Goal: Download file/media

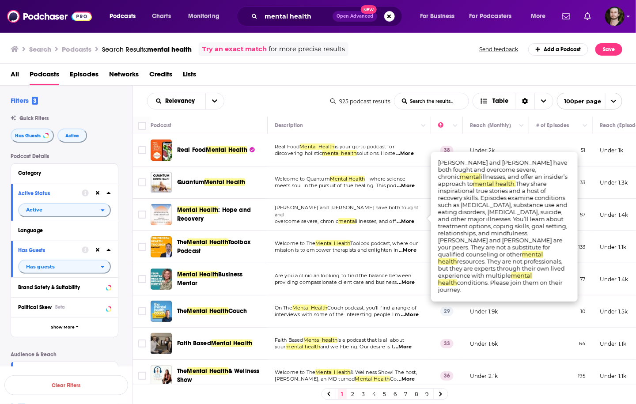
scroll to position [141, 0]
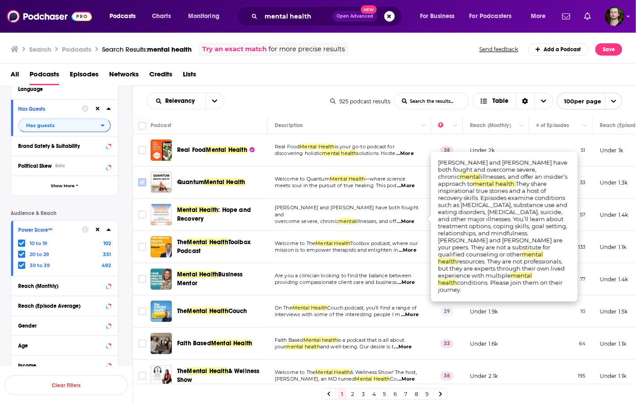
click at [143, 185] on input "Toggle select row" at bounding box center [142, 182] width 8 height 8
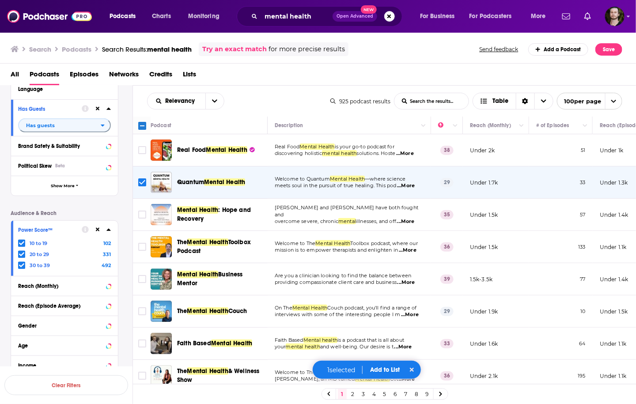
click at [403, 218] on span "...More" at bounding box center [406, 221] width 18 height 7
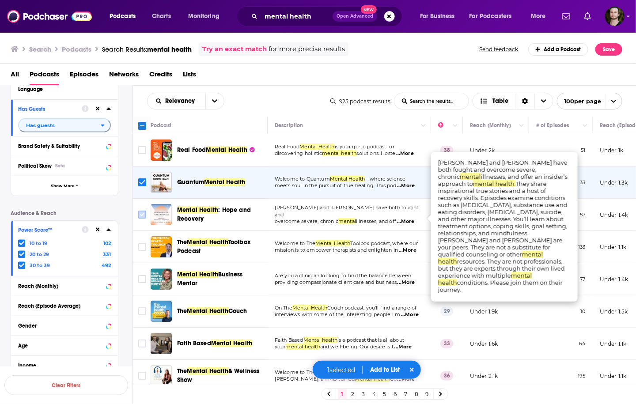
click at [146, 214] on icon "Toggle select row" at bounding box center [142, 214] width 11 height 11
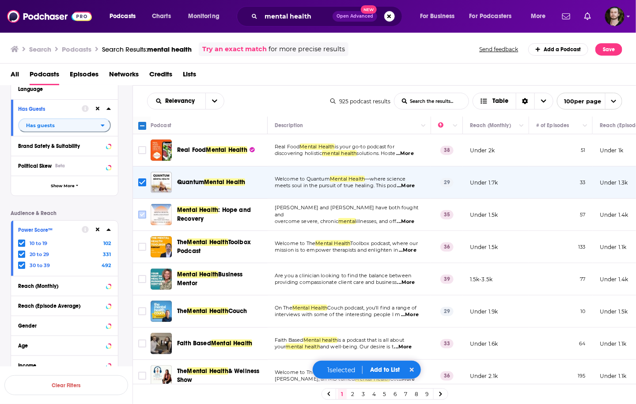
click at [141, 212] on input "Toggle select row" at bounding box center [142, 215] width 8 height 8
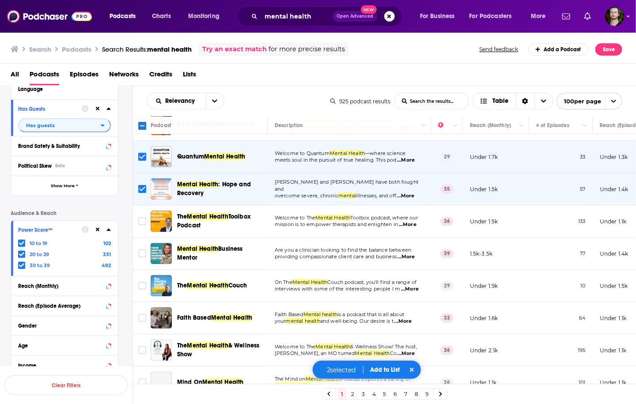
scroll to position [35, 0]
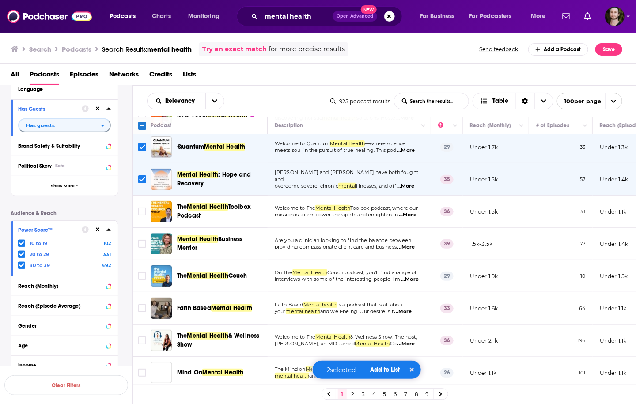
click at [408, 216] on span "...More" at bounding box center [408, 214] width 18 height 7
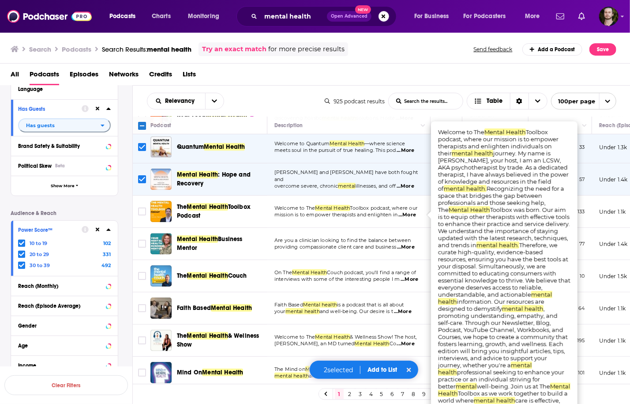
click at [410, 216] on span "...More" at bounding box center [408, 214] width 18 height 7
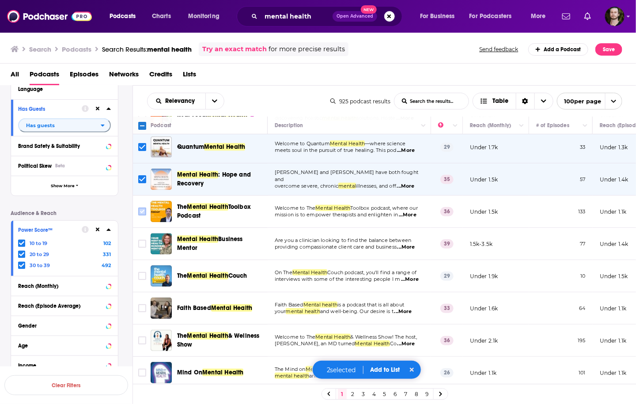
click at [142, 214] on input "Toggle select row" at bounding box center [142, 211] width 8 height 8
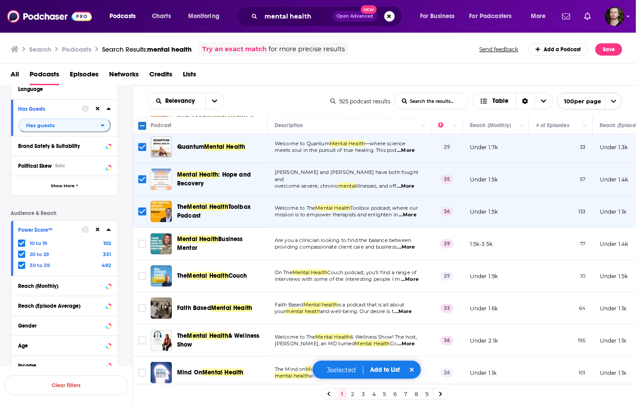
click at [413, 249] on span "...More" at bounding box center [406, 247] width 18 height 7
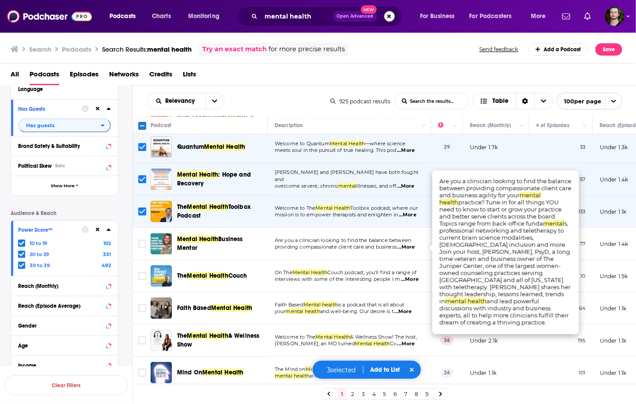
click at [413, 249] on span "...More" at bounding box center [406, 247] width 18 height 7
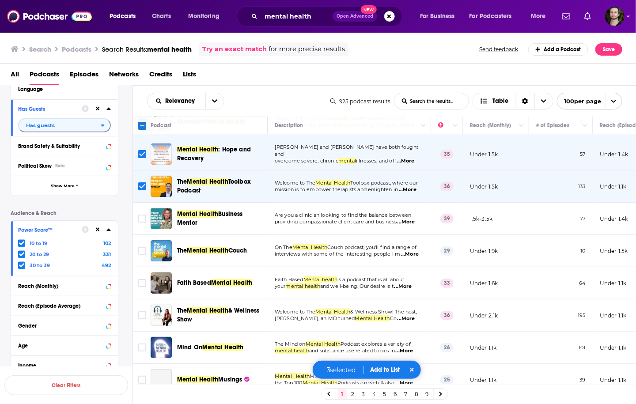
scroll to position [71, 0]
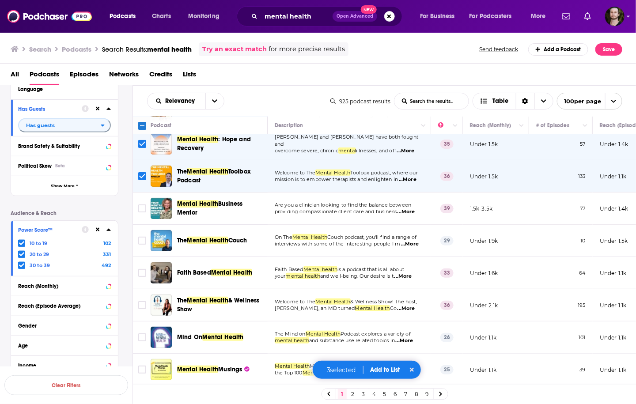
click at [406, 244] on span "...More" at bounding box center [410, 244] width 18 height 7
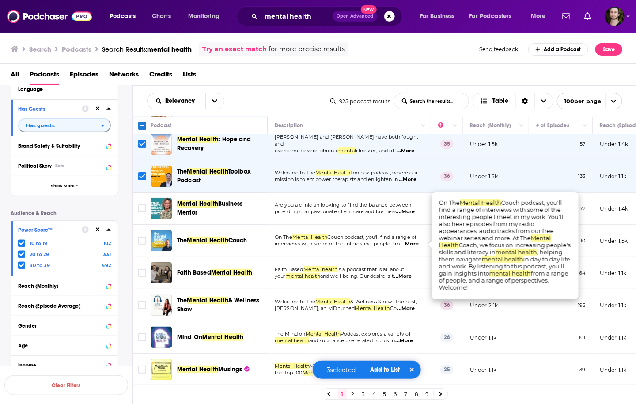
click at [410, 243] on span "...More" at bounding box center [410, 244] width 18 height 7
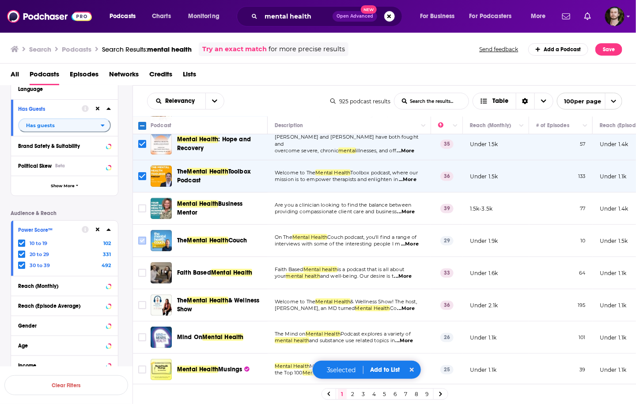
click at [139, 241] on input "Toggle select row" at bounding box center [142, 241] width 8 height 8
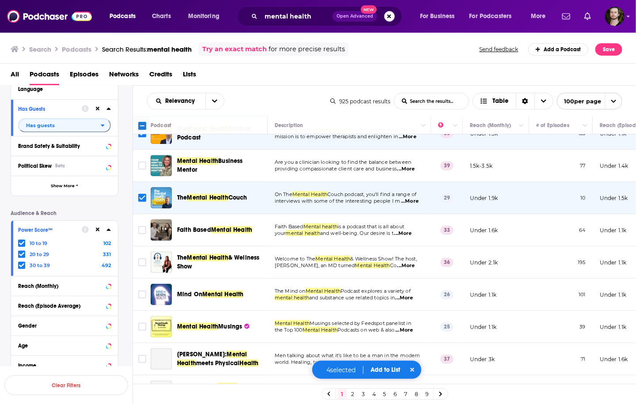
scroll to position [177, 0]
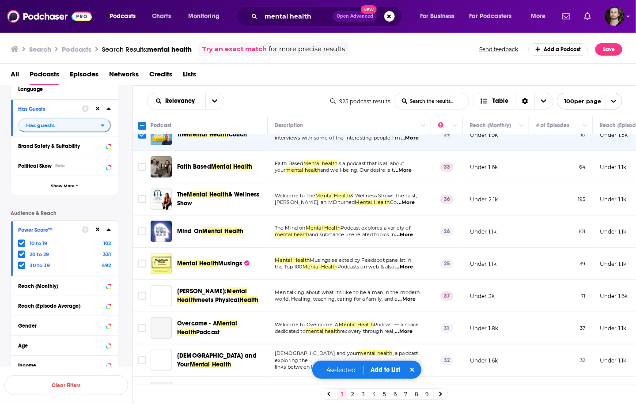
click at [413, 199] on span "...More" at bounding box center [406, 202] width 18 height 7
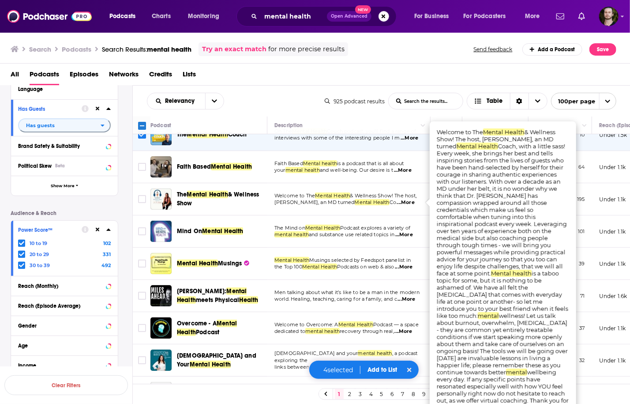
click at [412, 200] on span "...More" at bounding box center [406, 202] width 18 height 7
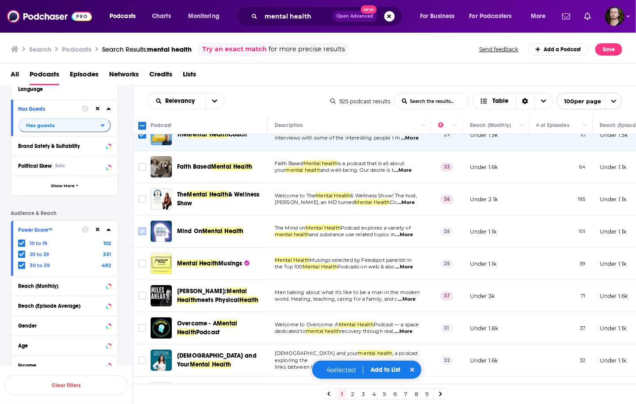
click at [143, 232] on input "Toggle select row" at bounding box center [142, 231] width 8 height 8
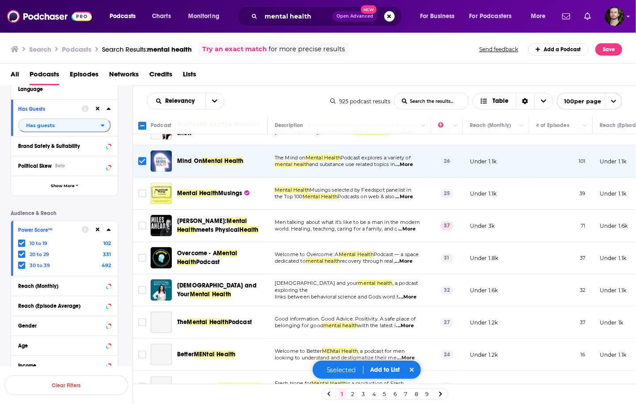
scroll to position [247, 0]
click at [410, 195] on span "...More" at bounding box center [404, 196] width 18 height 7
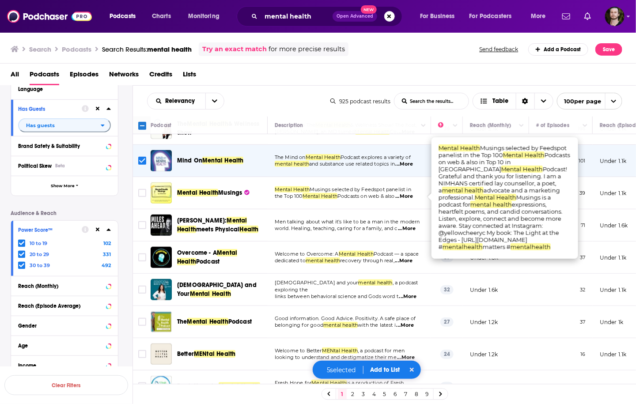
click at [410, 195] on span "...More" at bounding box center [404, 196] width 18 height 7
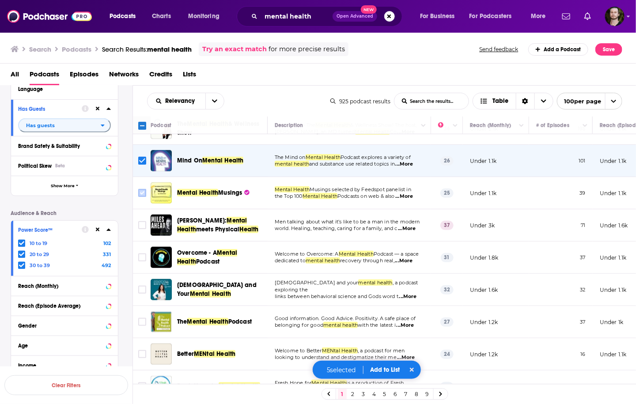
click at [142, 192] on input "Toggle select row" at bounding box center [142, 193] width 8 height 8
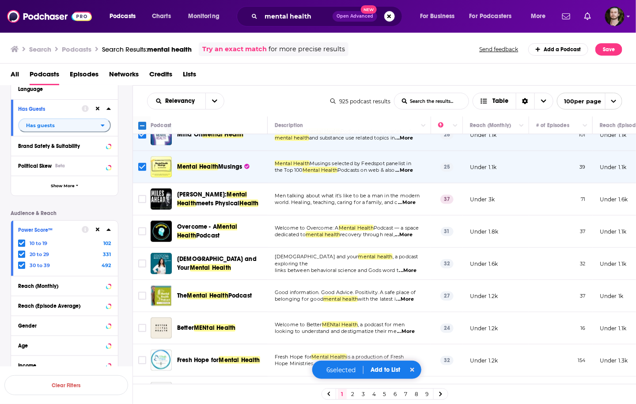
scroll to position [282, 0]
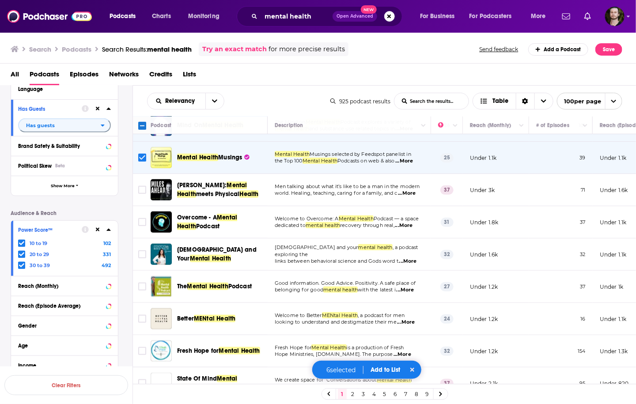
click at [411, 192] on span "...More" at bounding box center [407, 193] width 18 height 7
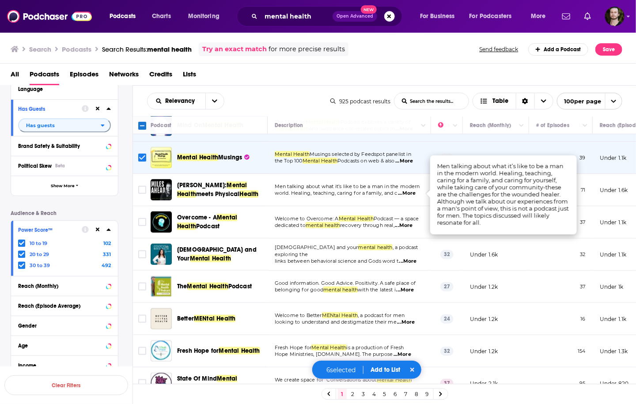
click at [409, 194] on span "...More" at bounding box center [407, 193] width 18 height 7
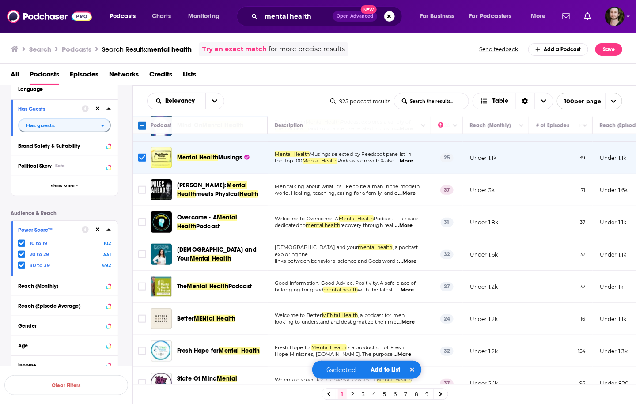
scroll to position [318, 0]
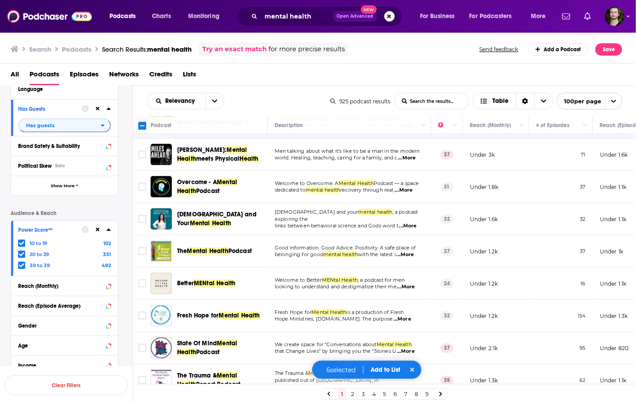
click at [408, 193] on span "...More" at bounding box center [404, 190] width 18 height 7
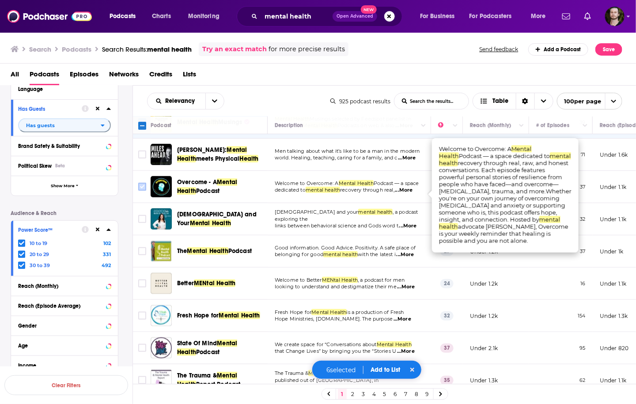
click at [139, 187] on input "Toggle select row" at bounding box center [142, 187] width 8 height 8
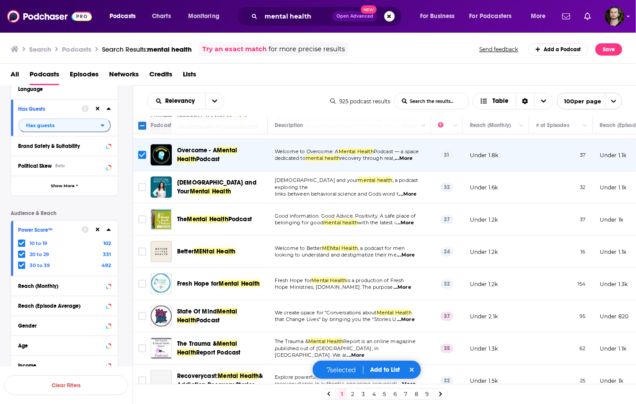
scroll to position [388, 0]
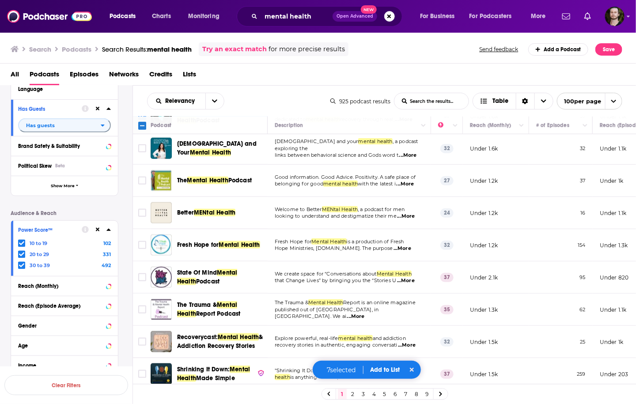
click at [411, 182] on span "...More" at bounding box center [405, 184] width 18 height 7
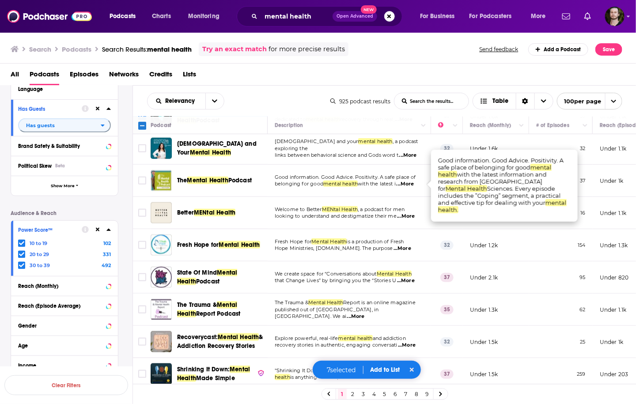
click at [411, 182] on span "...More" at bounding box center [405, 184] width 18 height 7
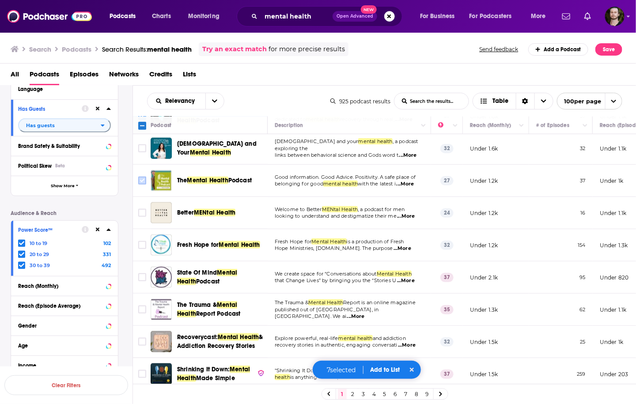
click at [143, 179] on input "Toggle select row" at bounding box center [142, 181] width 8 height 8
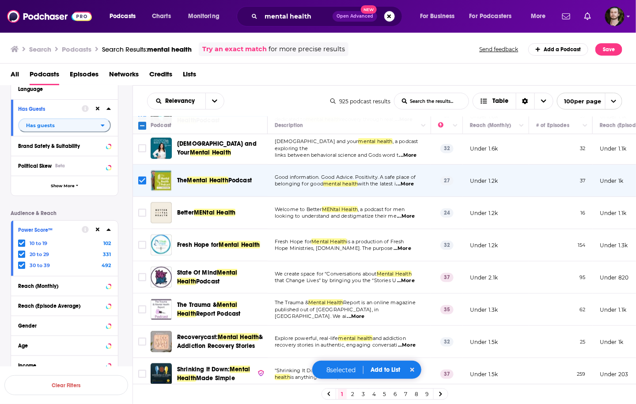
click at [409, 214] on span "...More" at bounding box center [406, 216] width 18 height 7
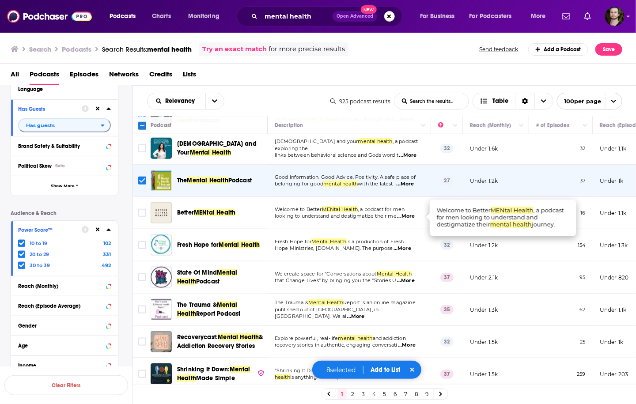
click at [409, 214] on span "...More" at bounding box center [406, 216] width 18 height 7
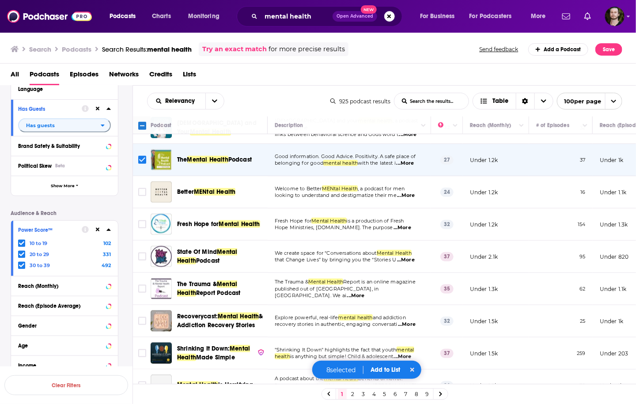
scroll to position [459, 0]
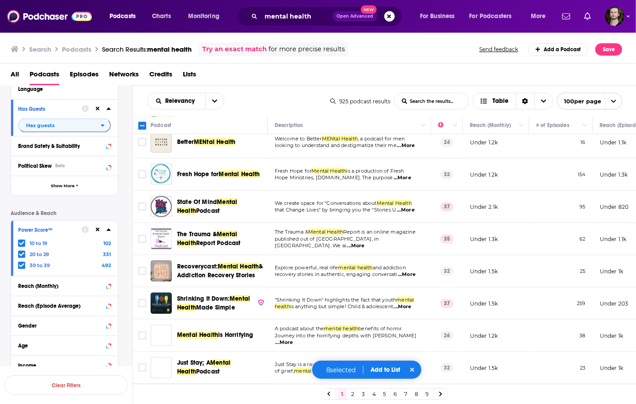
click at [411, 180] on span "...More" at bounding box center [402, 177] width 18 height 7
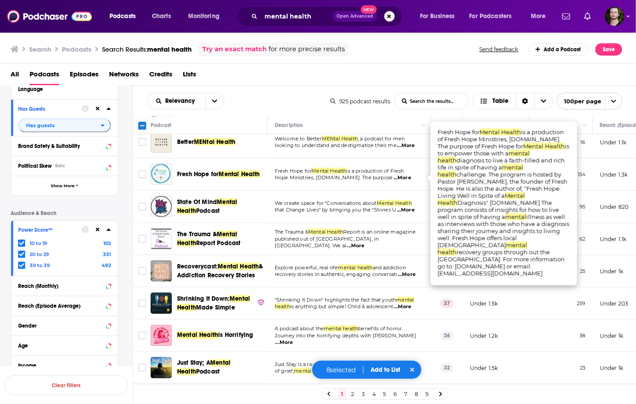
click at [411, 180] on span "...More" at bounding box center [402, 177] width 18 height 7
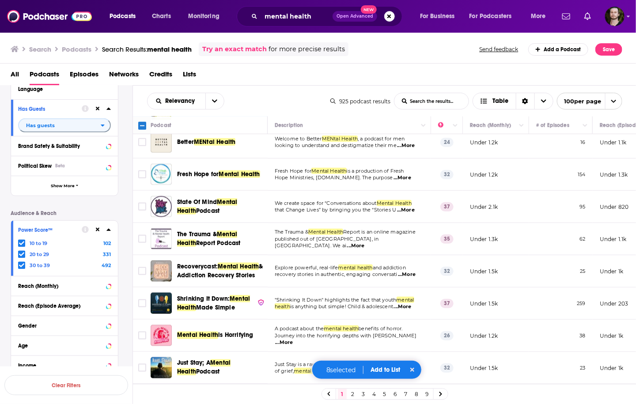
click at [412, 208] on span "...More" at bounding box center [406, 210] width 18 height 7
click at [143, 208] on input "Toggle select row" at bounding box center [142, 207] width 8 height 8
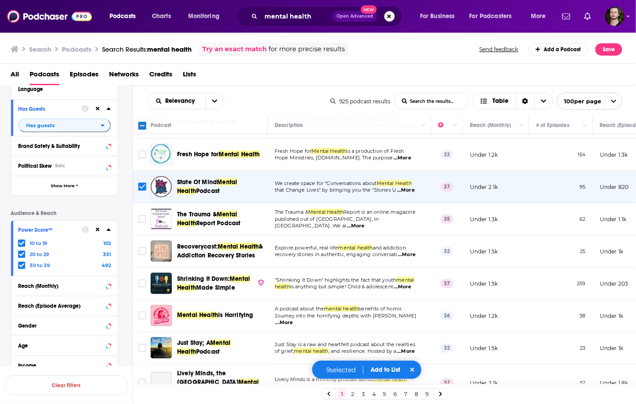
scroll to position [494, 0]
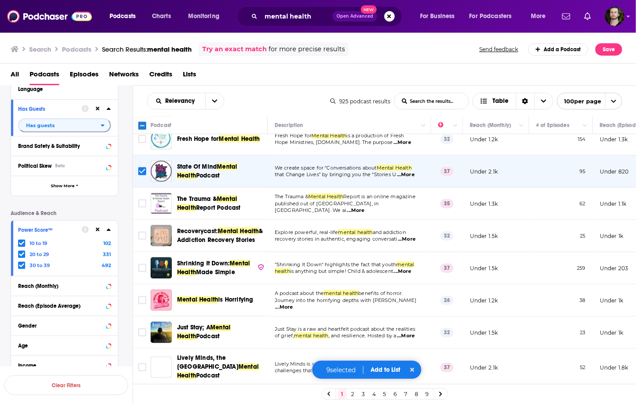
click at [365, 207] on span "...More" at bounding box center [356, 210] width 18 height 7
click at [142, 204] on input "Toggle select row" at bounding box center [142, 204] width 8 height 8
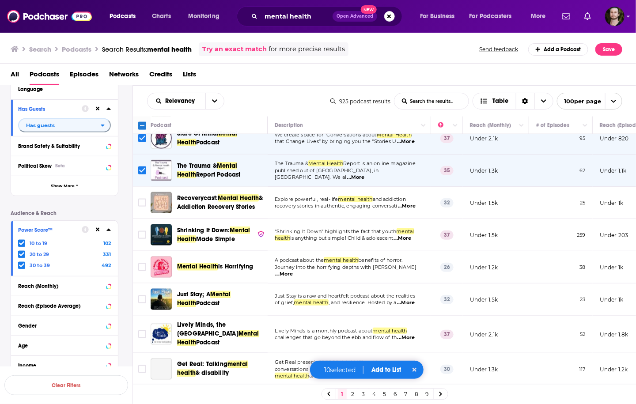
scroll to position [565, 0]
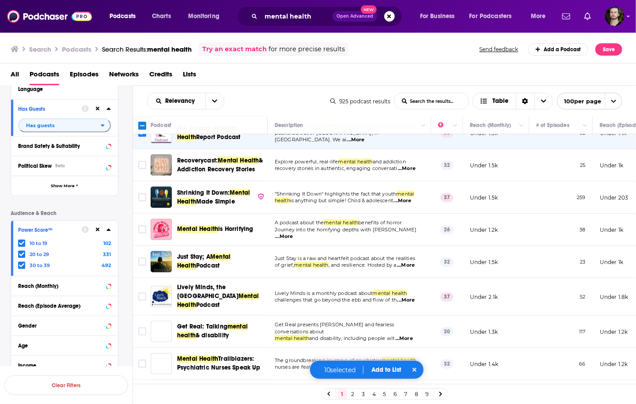
click at [405, 168] on span "...More" at bounding box center [407, 168] width 18 height 7
click at [138, 167] on icon "Toggle select row" at bounding box center [142, 165] width 11 height 11
click at [141, 165] on input "Toggle select row" at bounding box center [142, 165] width 8 height 8
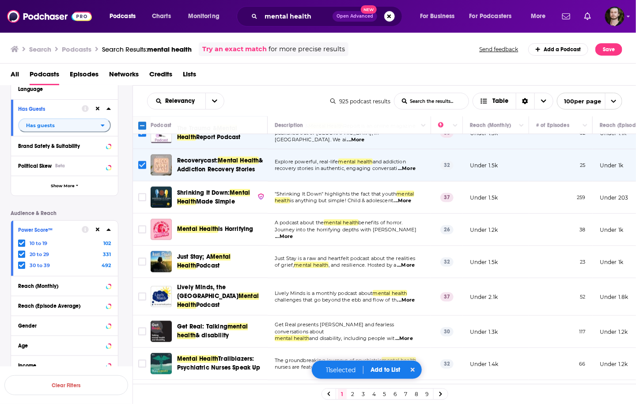
click at [410, 201] on span "...More" at bounding box center [403, 200] width 18 height 7
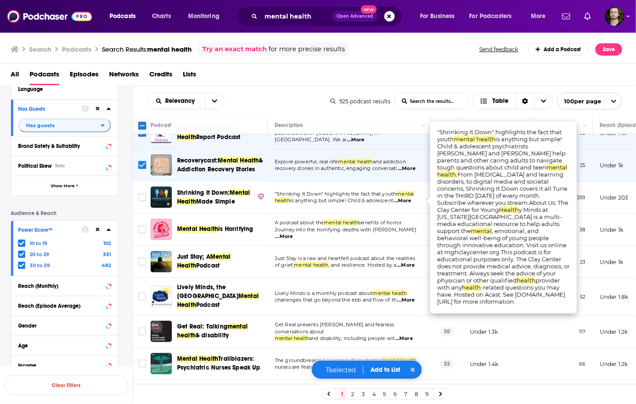
click at [410, 201] on span "...More" at bounding box center [403, 200] width 18 height 7
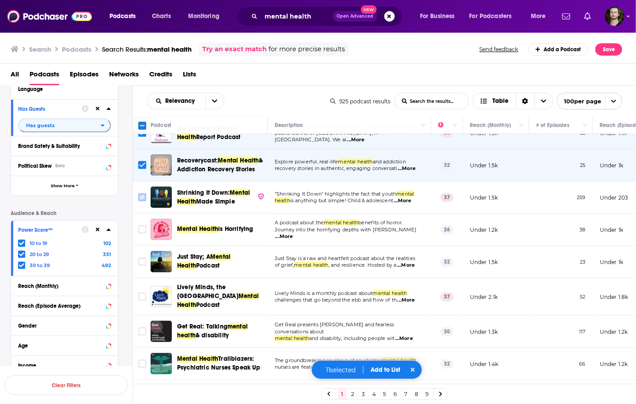
click at [142, 198] on input "Toggle select row" at bounding box center [142, 197] width 8 height 8
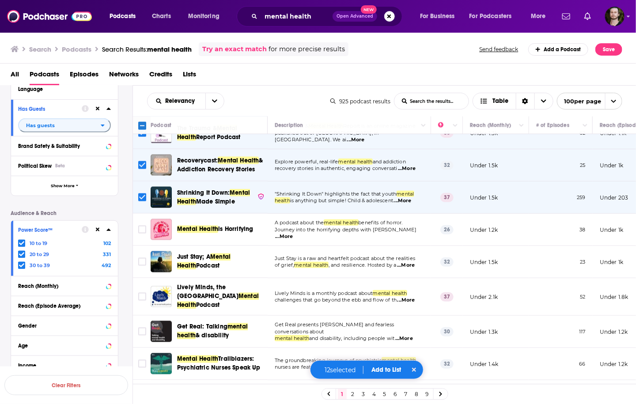
click at [293, 233] on span "...More" at bounding box center [284, 236] width 18 height 7
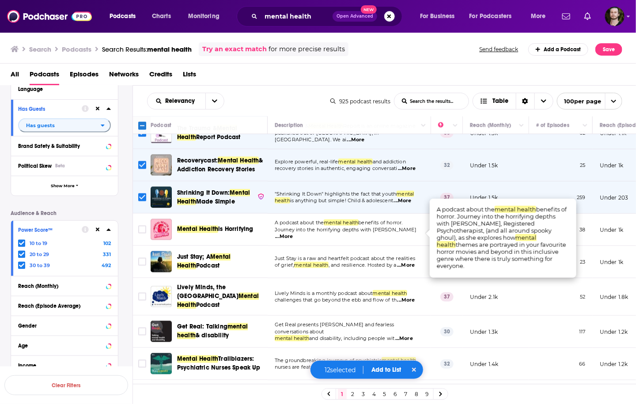
click at [293, 233] on span "...More" at bounding box center [284, 236] width 18 height 7
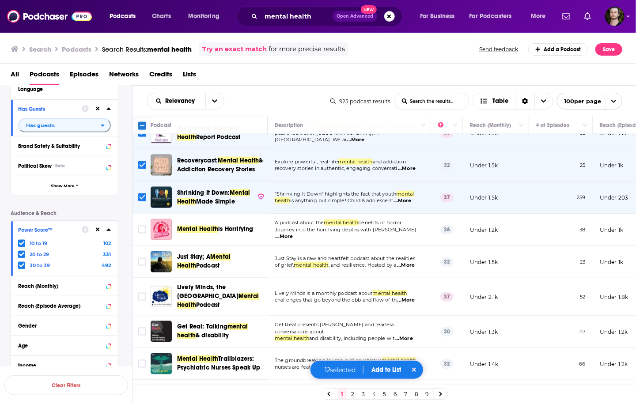
scroll to position [600, 0]
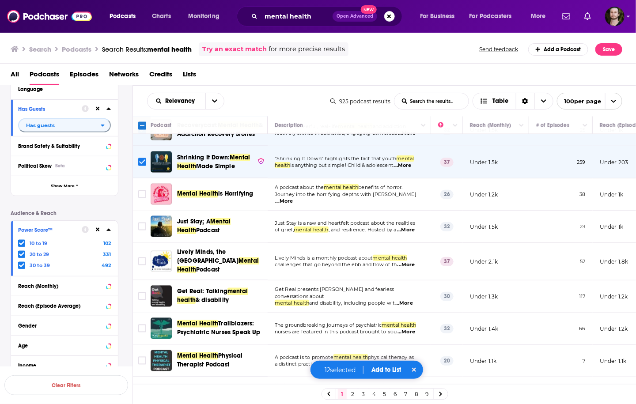
click at [408, 227] on span "...More" at bounding box center [406, 229] width 18 height 7
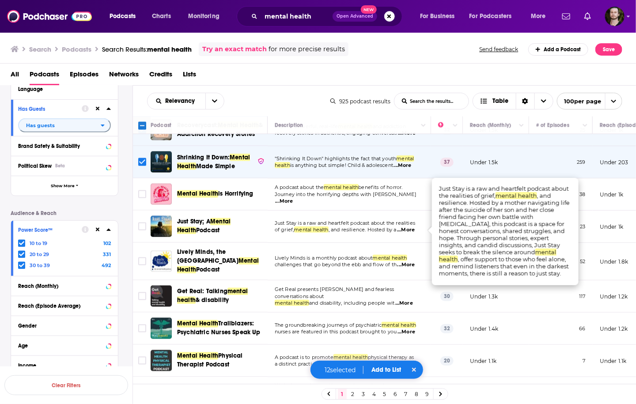
click at [408, 227] on span "...More" at bounding box center [406, 229] width 18 height 7
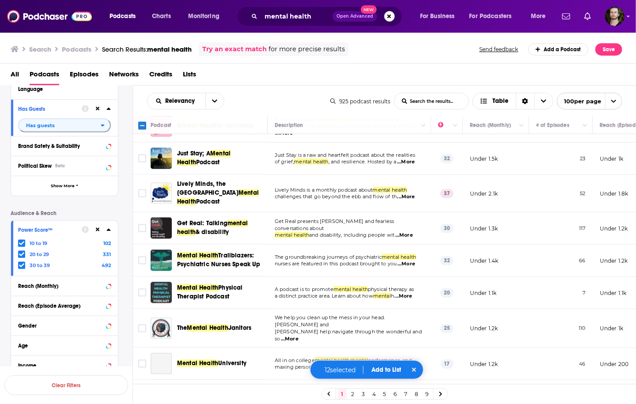
scroll to position [671, 0]
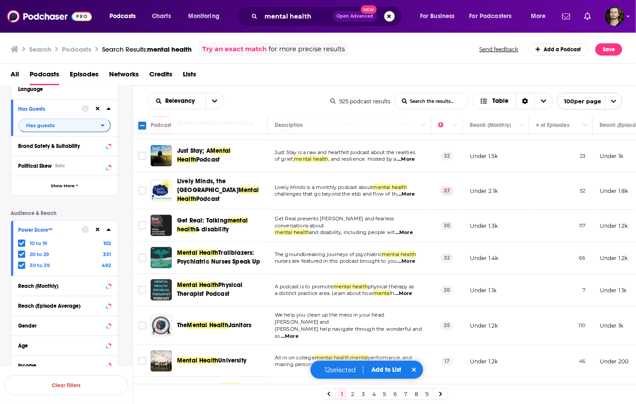
click at [409, 191] on span "...More" at bounding box center [406, 194] width 18 height 7
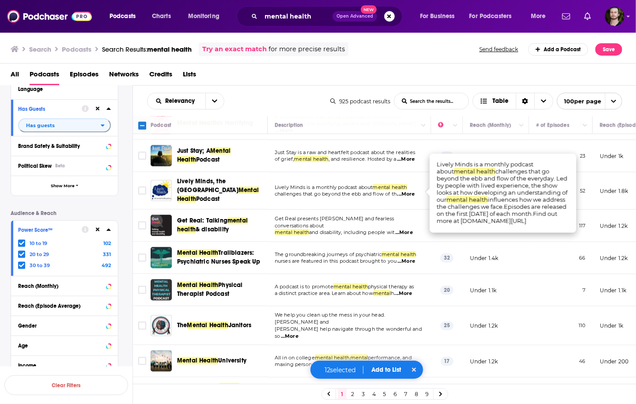
click at [409, 191] on span "...More" at bounding box center [406, 194] width 18 height 7
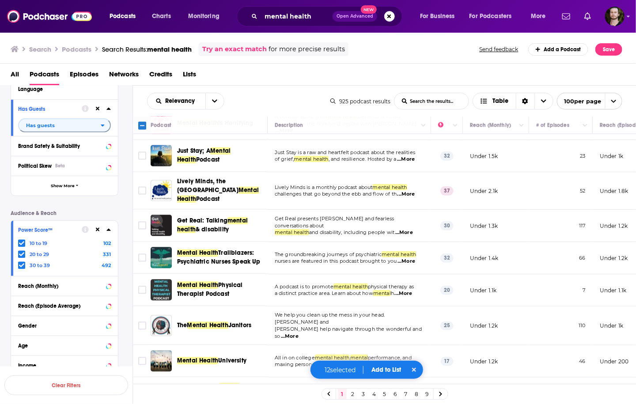
click at [410, 229] on span "...More" at bounding box center [404, 232] width 18 height 7
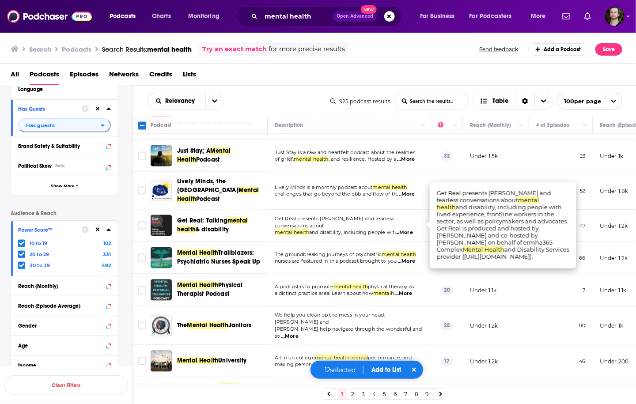
click at [410, 229] on span "...More" at bounding box center [404, 232] width 18 height 7
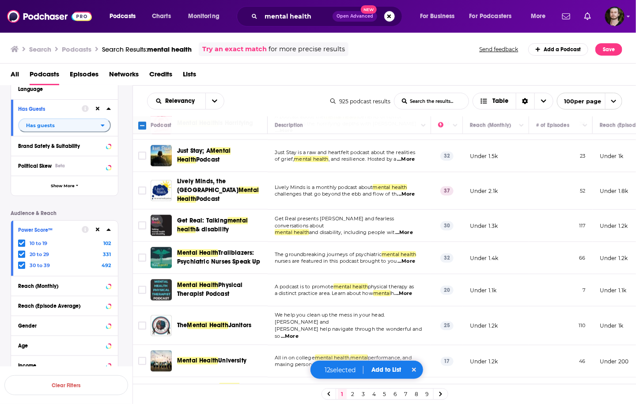
click at [409, 258] on span "...More" at bounding box center [406, 261] width 18 height 7
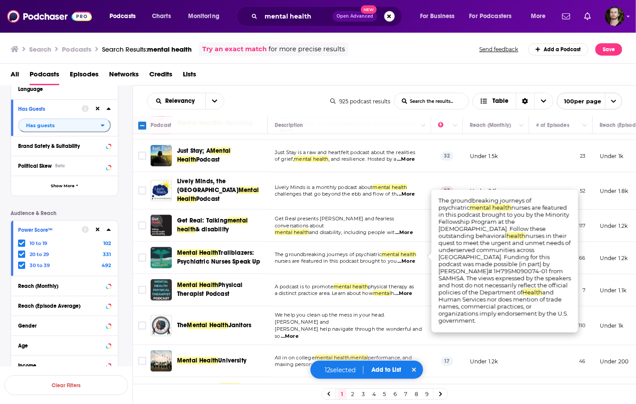
click at [409, 258] on span "...More" at bounding box center [406, 261] width 18 height 7
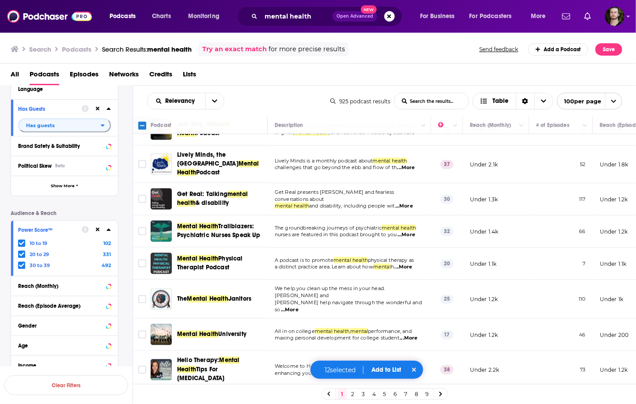
scroll to position [706, 0]
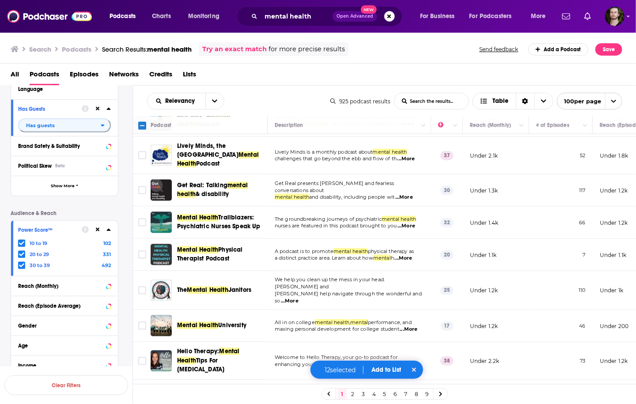
click at [409, 255] on span "...More" at bounding box center [404, 258] width 18 height 7
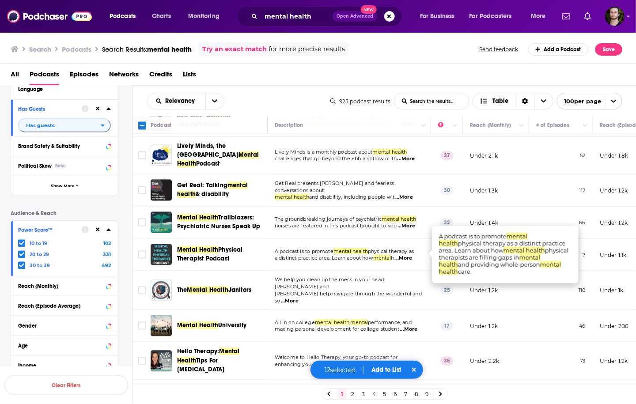
click at [412, 255] on span "...More" at bounding box center [404, 258] width 18 height 7
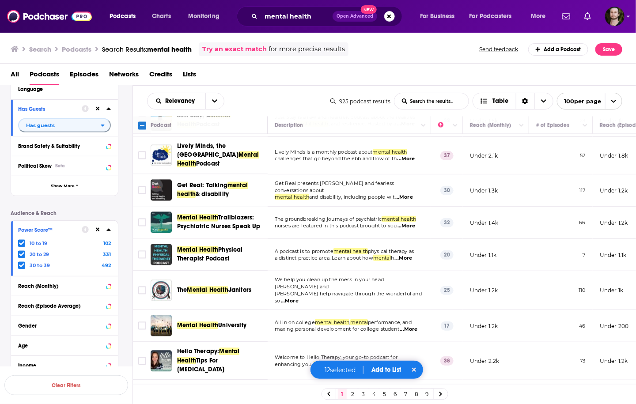
click at [298, 297] on span "...More" at bounding box center [290, 300] width 18 height 7
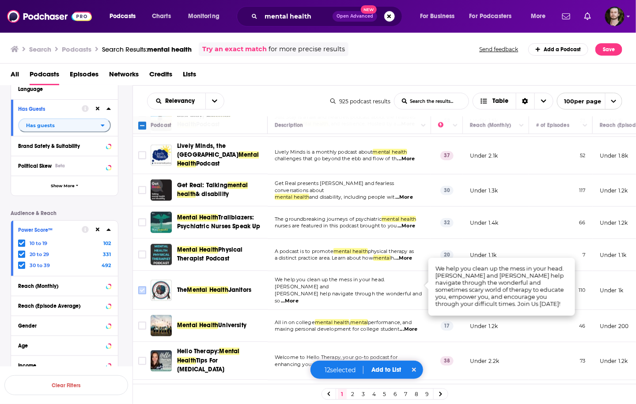
click at [139, 286] on input "Toggle select row" at bounding box center [142, 290] width 8 height 8
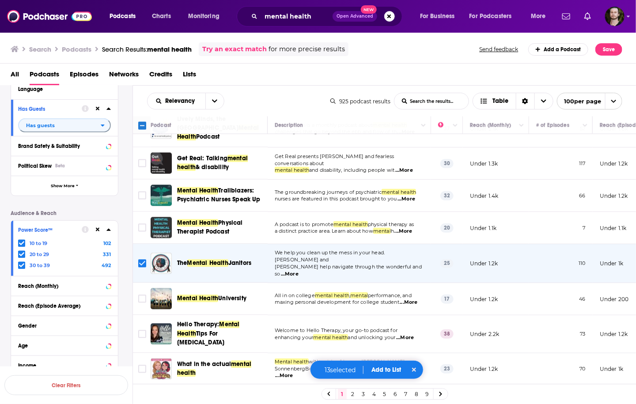
scroll to position [777, 0]
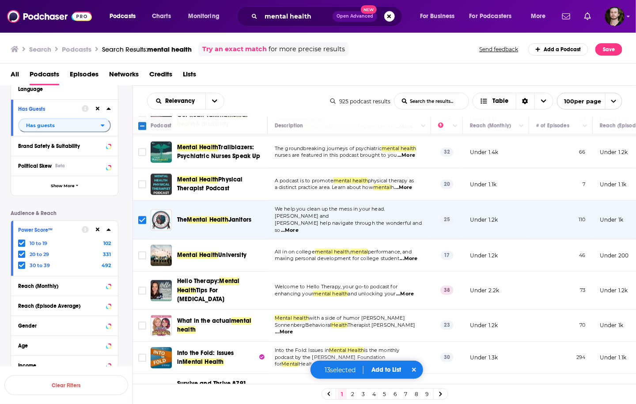
click at [417, 255] on span "...More" at bounding box center [409, 258] width 18 height 7
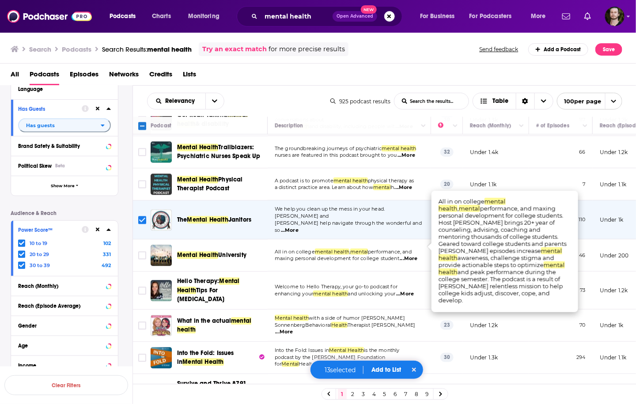
click at [417, 255] on span "...More" at bounding box center [409, 258] width 18 height 7
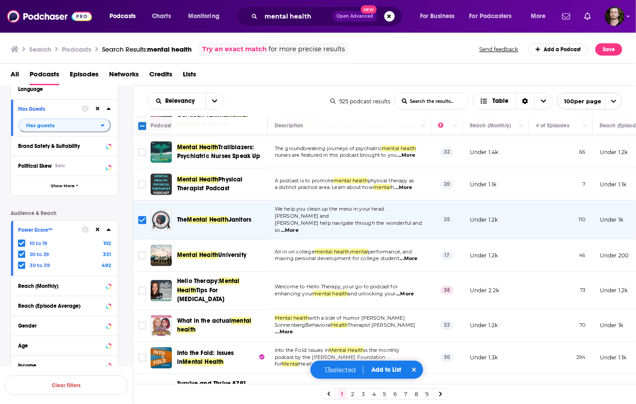
click at [408, 290] on span "...More" at bounding box center [405, 293] width 18 height 7
click at [142, 286] on input "Toggle select row" at bounding box center [142, 290] width 8 height 8
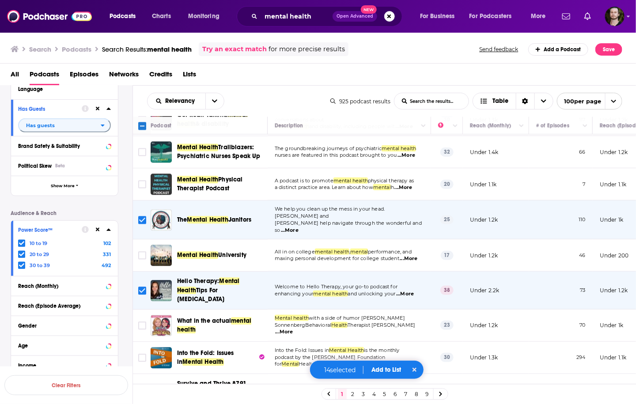
click at [293, 328] on span "...More" at bounding box center [284, 331] width 18 height 7
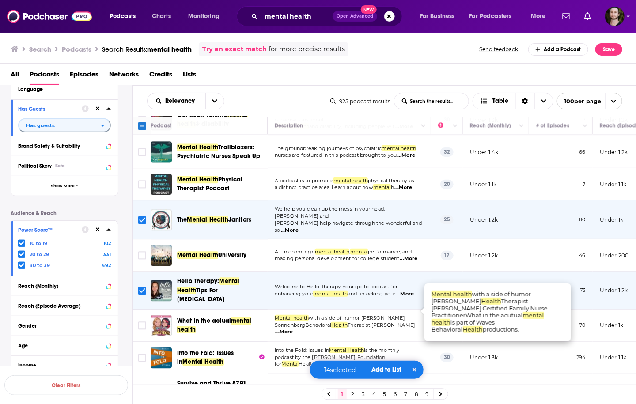
click at [293, 328] on span "...More" at bounding box center [284, 331] width 18 height 7
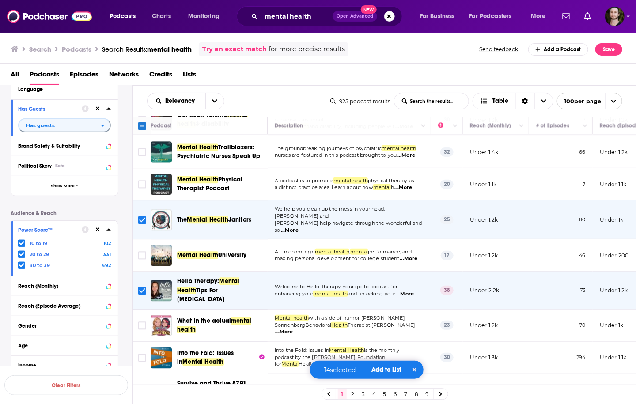
scroll to position [847, 0]
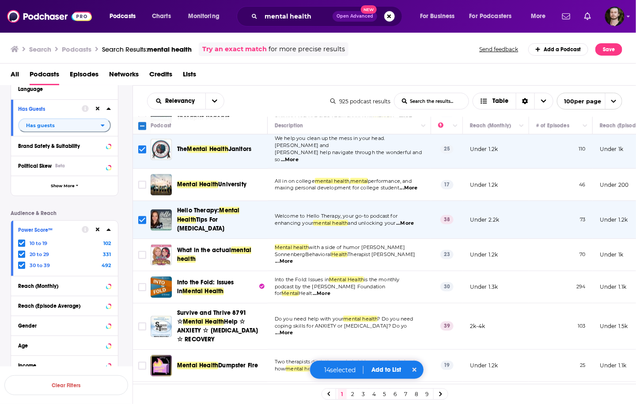
click at [406, 276] on td "Into the Fold: Issues in Mental Health is the monthly podcast by the Hogg Found…" at bounding box center [348, 287] width 163 height 32
click at [330, 290] on span "...More" at bounding box center [321, 293] width 18 height 7
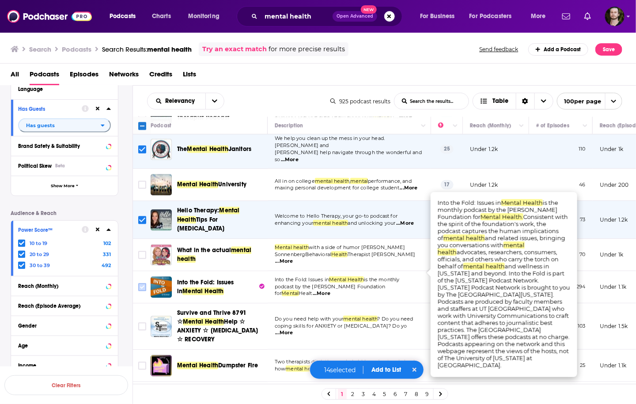
click at [141, 283] on input "Toggle select row" at bounding box center [142, 287] width 8 height 8
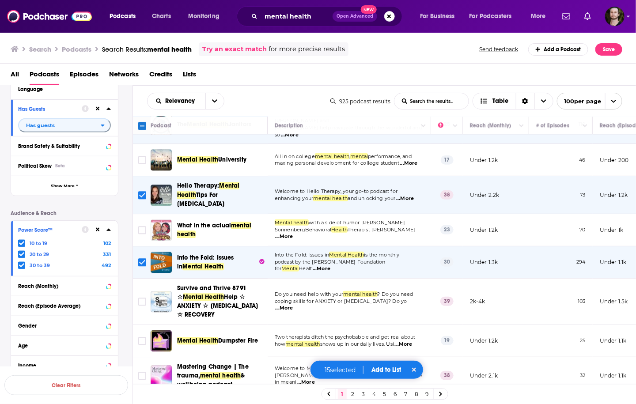
scroll to position [883, 0]
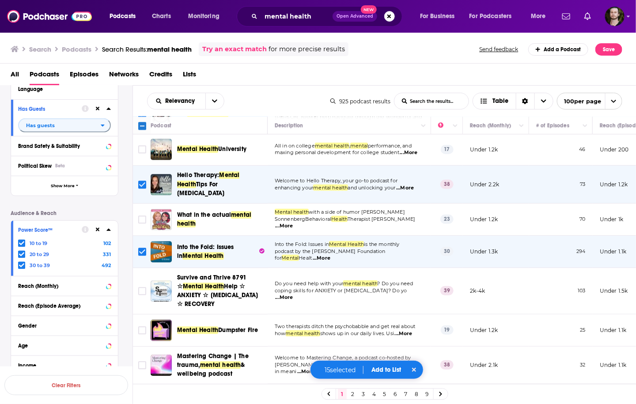
click at [387, 373] on button "Add to List" at bounding box center [386, 370] width 44 height 8
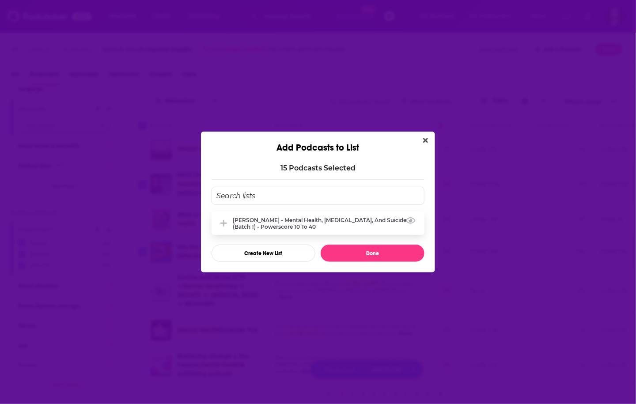
click at [327, 227] on div "[PERSON_NAME] - Mental health, [MEDICAL_DATA], and Suicide (Batch 1) - Powersco…" at bounding box center [326, 223] width 186 height 13
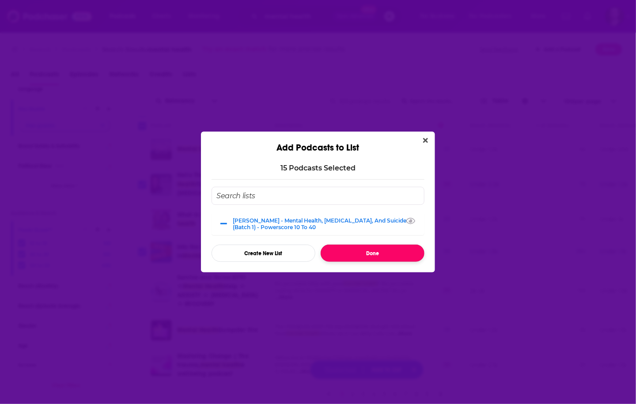
click at [366, 252] on button "Done" at bounding box center [372, 253] width 104 height 17
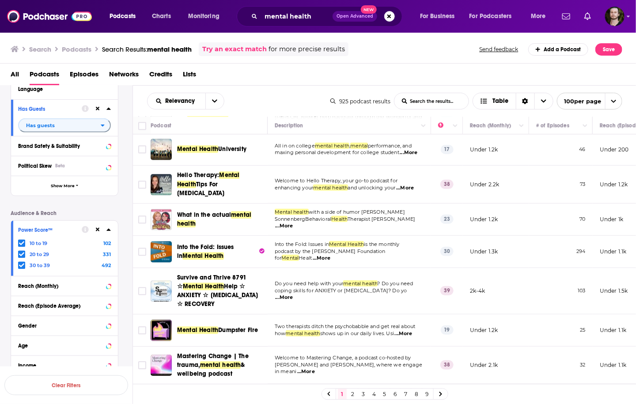
drag, startPoint x: 141, startPoint y: 24, endPoint x: 89, endPoint y: 39, distance: 54.2
click at [89, 39] on div "Search Podcasts Search Results: mental health Try an exact match for more preci…" at bounding box center [318, 48] width 636 height 32
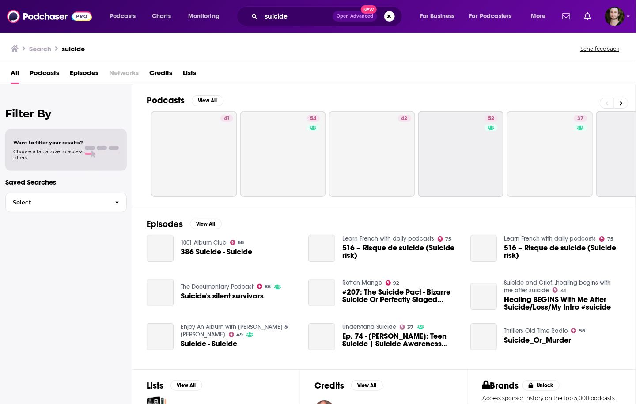
click at [41, 72] on span "Podcasts" at bounding box center [45, 75] width 30 height 18
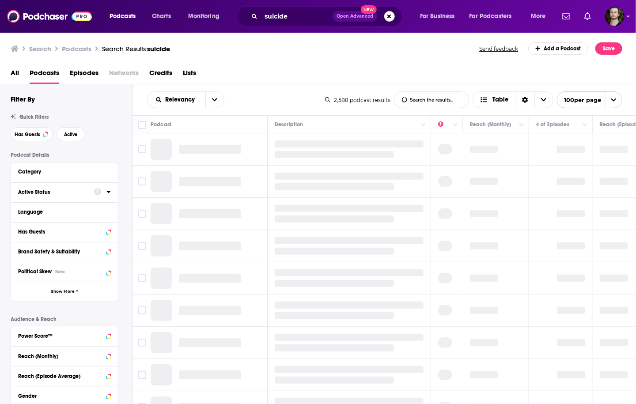
click at [108, 192] on icon at bounding box center [108, 192] width 4 height 2
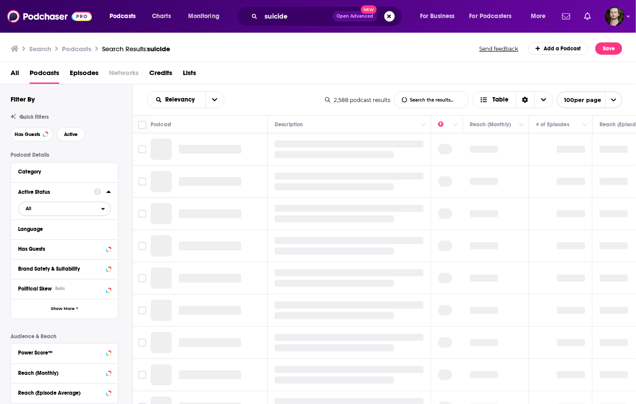
click at [105, 208] on div "open menu" at bounding box center [105, 209] width 9 height 6
click at [81, 238] on span "259" at bounding box center [88, 237] width 41 height 5
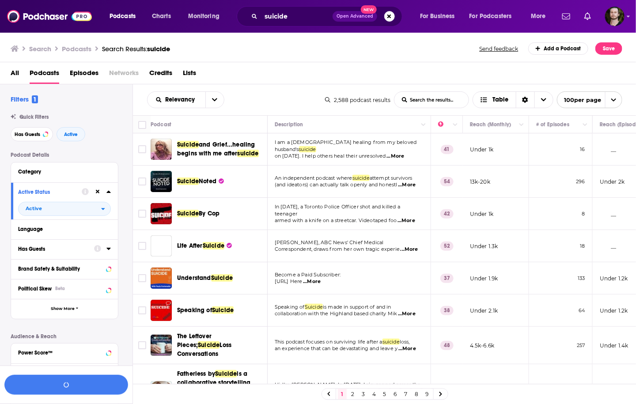
click at [108, 249] on icon at bounding box center [108, 249] width 4 height 2
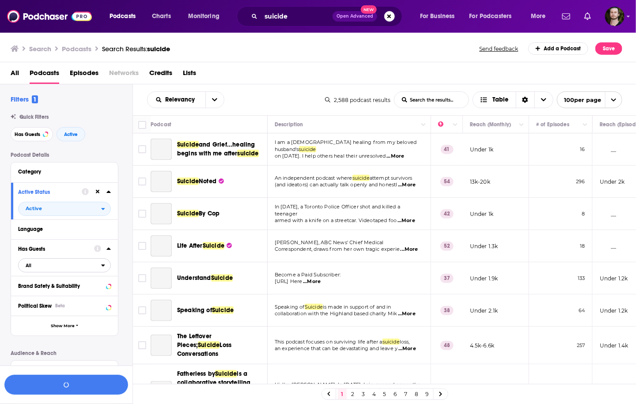
click at [69, 270] on span "All" at bounding box center [60, 265] width 83 height 11
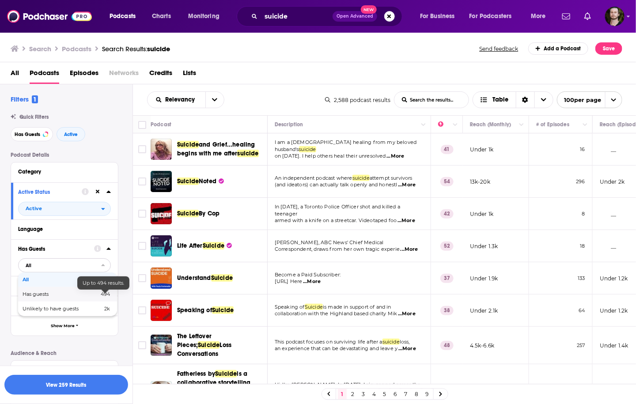
click at [98, 294] on span "494" at bounding box center [103, 294] width 14 height 5
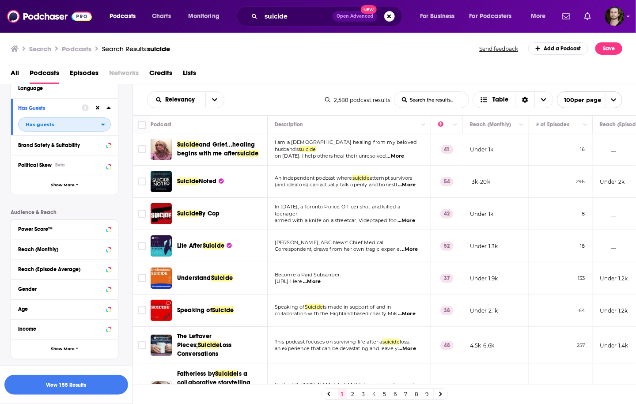
scroll to position [141, 0]
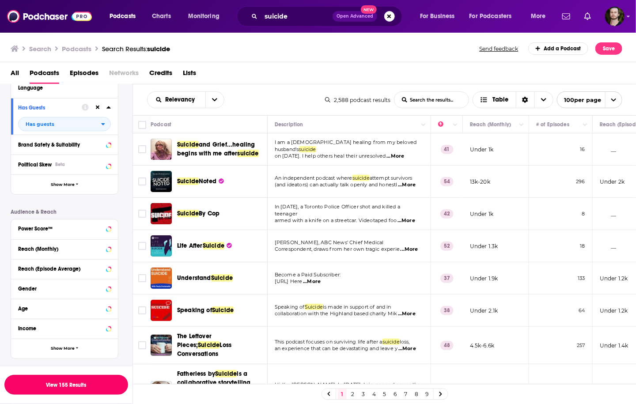
click at [57, 383] on button "View 155 Results" at bounding box center [66, 385] width 124 height 20
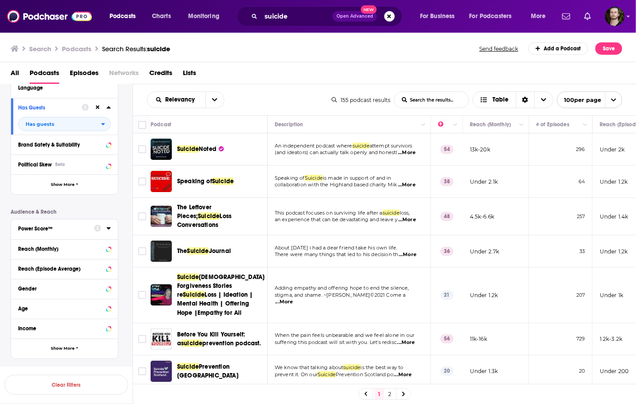
click at [109, 228] on icon at bounding box center [108, 228] width 4 height 7
click at [22, 262] on icon at bounding box center [21, 263] width 5 height 5
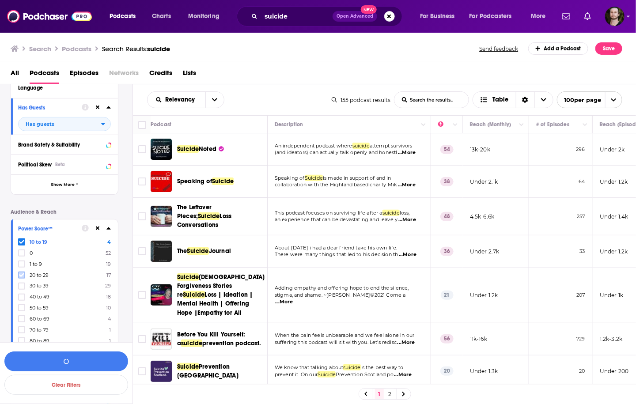
click at [22, 272] on icon at bounding box center [21, 274] width 5 height 5
click at [74, 356] on button "View 50 Results" at bounding box center [66, 361] width 124 height 20
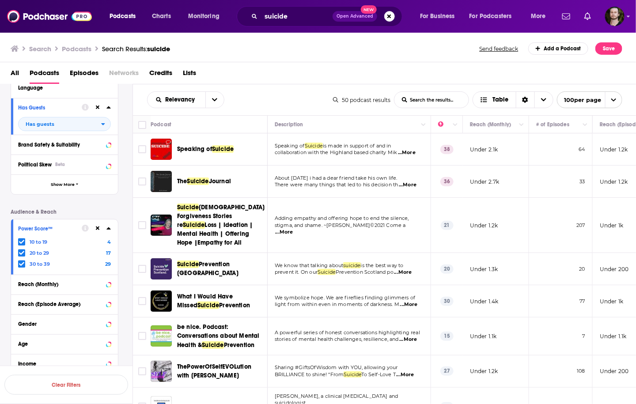
click at [409, 153] on span "...More" at bounding box center [407, 152] width 18 height 7
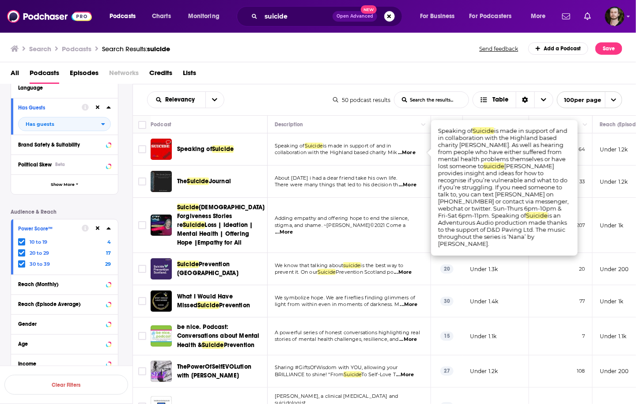
click at [407, 152] on span "...More" at bounding box center [407, 152] width 18 height 7
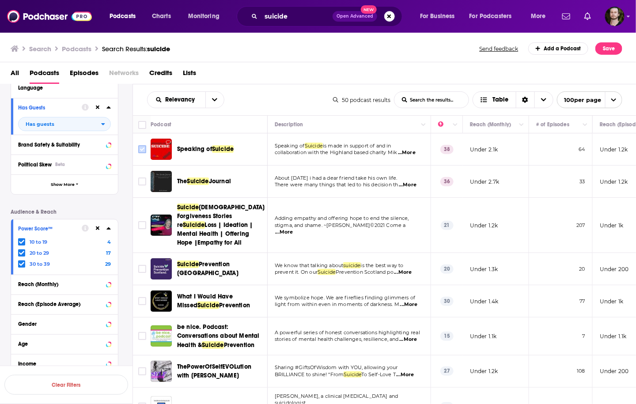
click at [143, 147] on input "Toggle select row" at bounding box center [142, 149] width 8 height 8
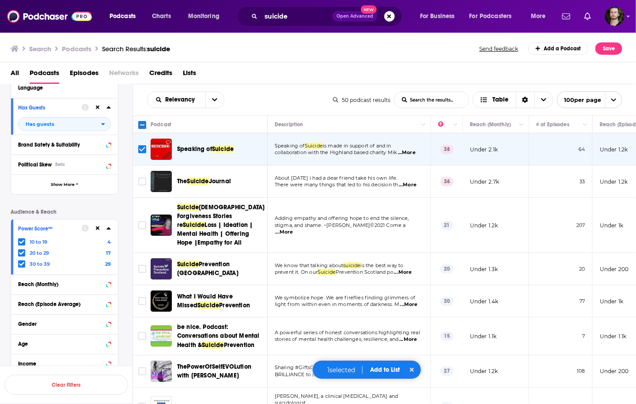
click at [415, 185] on span "...More" at bounding box center [408, 184] width 18 height 7
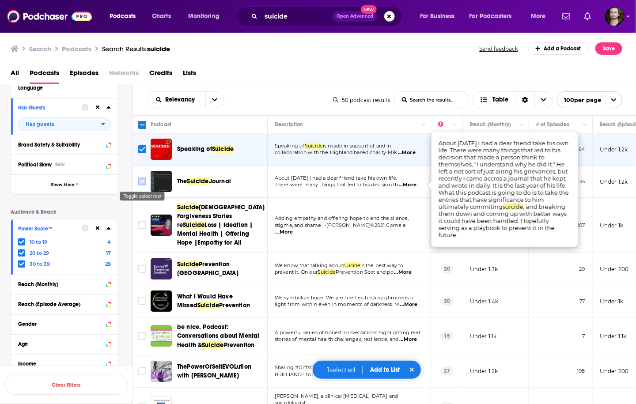
click at [143, 181] on input "Toggle select row" at bounding box center [142, 181] width 8 height 8
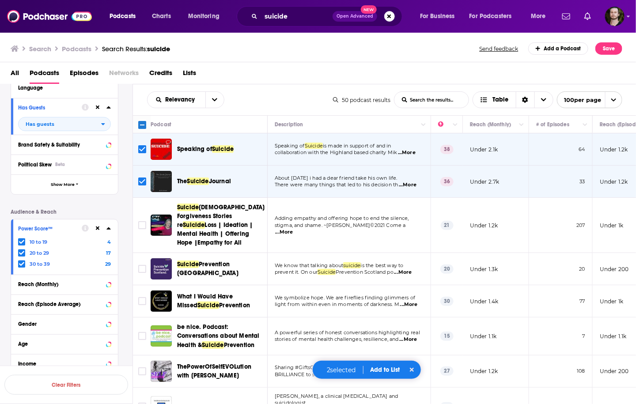
click at [293, 229] on span "...More" at bounding box center [284, 232] width 18 height 7
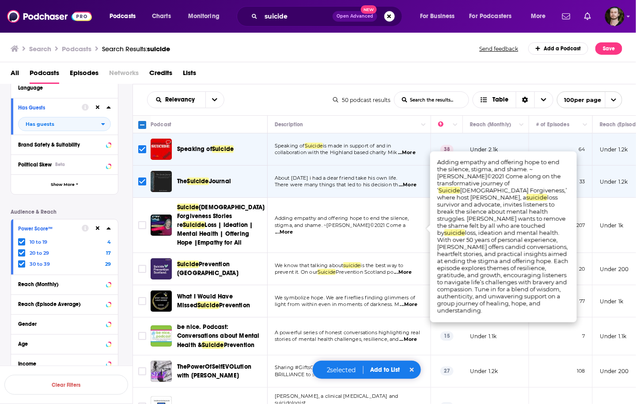
click at [293, 229] on span "...More" at bounding box center [284, 232] width 18 height 7
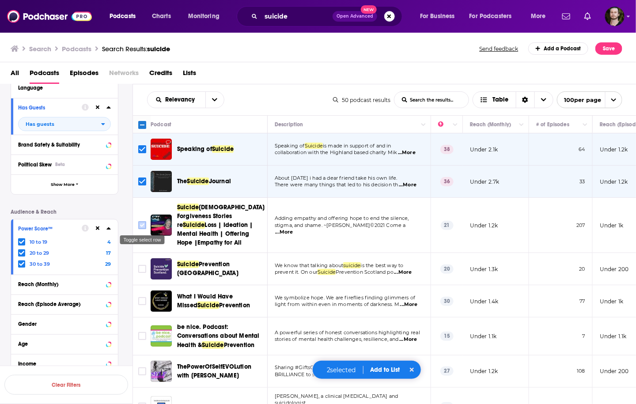
click at [144, 225] on input "Toggle select row" at bounding box center [142, 225] width 8 height 8
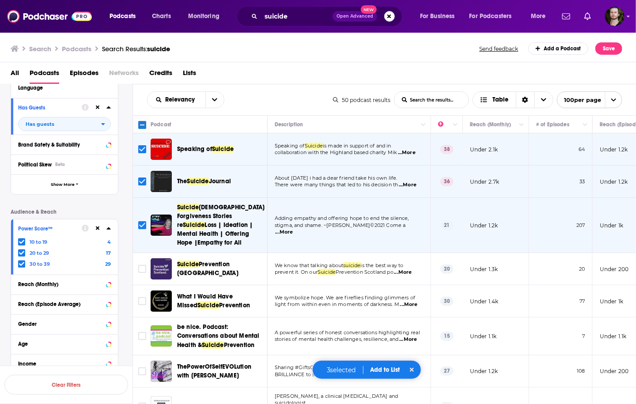
scroll to position [71, 0]
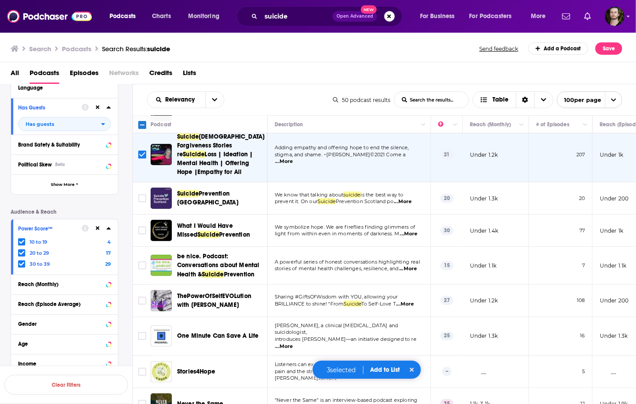
click at [413, 233] on span "...More" at bounding box center [409, 233] width 18 height 7
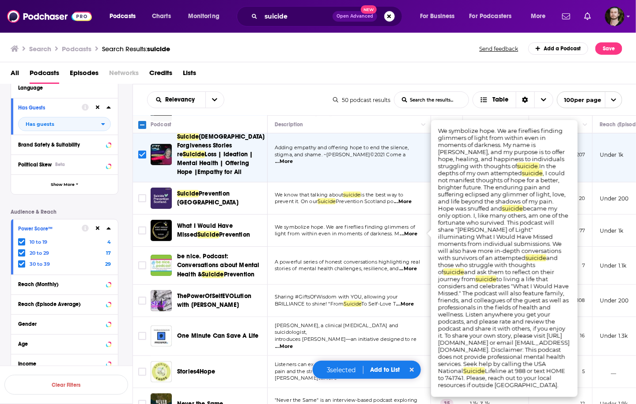
click at [413, 233] on span "...More" at bounding box center [409, 233] width 18 height 7
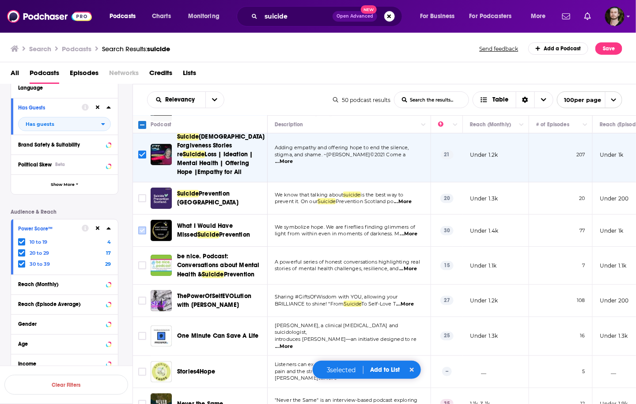
click at [141, 229] on input "Toggle select row" at bounding box center [142, 230] width 8 height 8
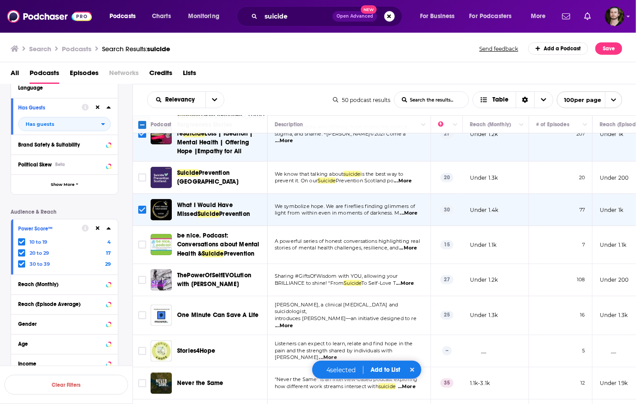
scroll to position [106, 0]
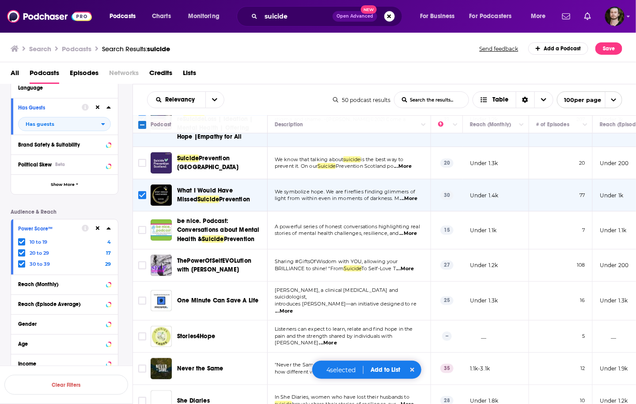
click at [412, 267] on span "...More" at bounding box center [405, 268] width 18 height 7
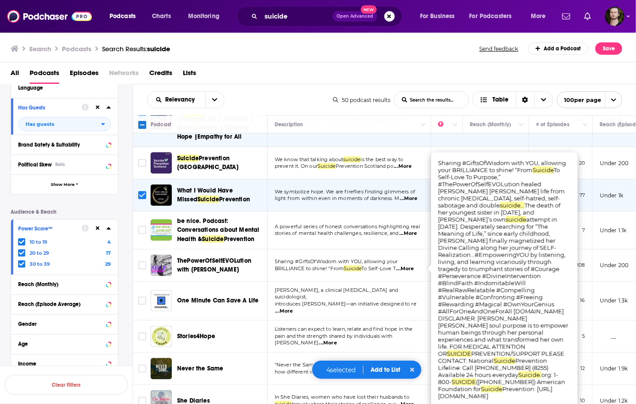
click at [412, 267] on span "...More" at bounding box center [405, 268] width 18 height 7
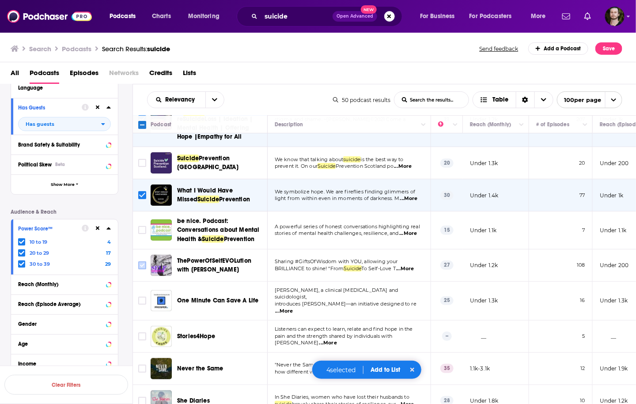
click at [143, 264] on input "Toggle select row" at bounding box center [142, 265] width 8 height 8
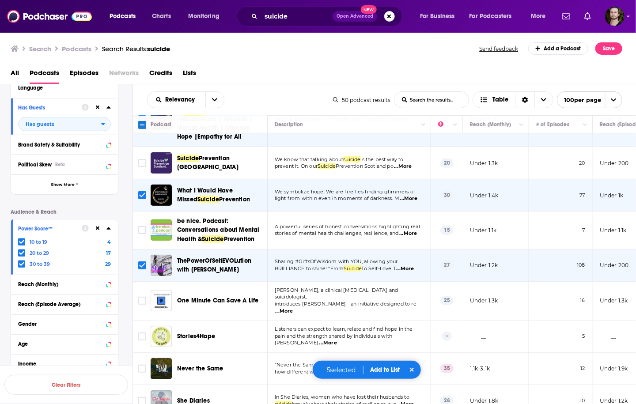
scroll to position [177, 0]
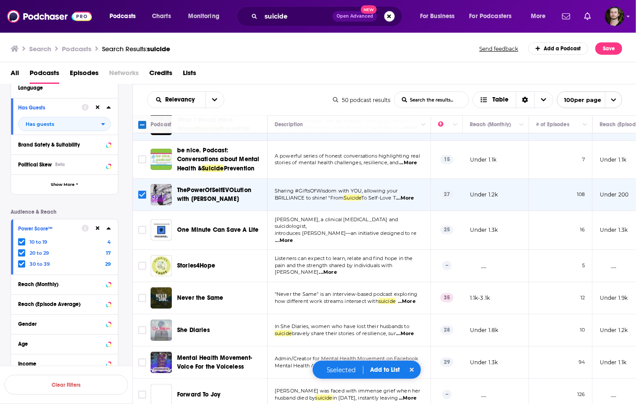
click at [411, 298] on span "...More" at bounding box center [407, 301] width 18 height 7
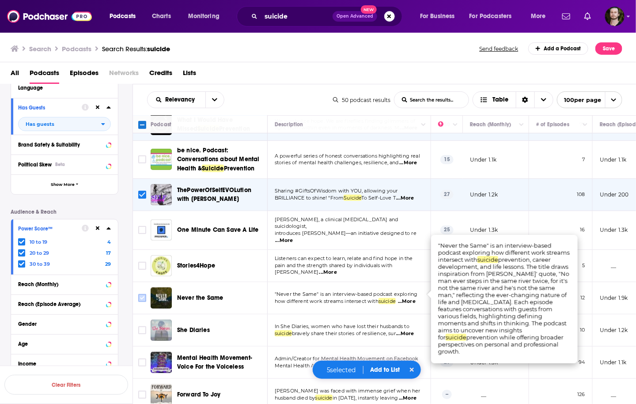
click at [140, 294] on input "Toggle select row" at bounding box center [142, 298] width 8 height 8
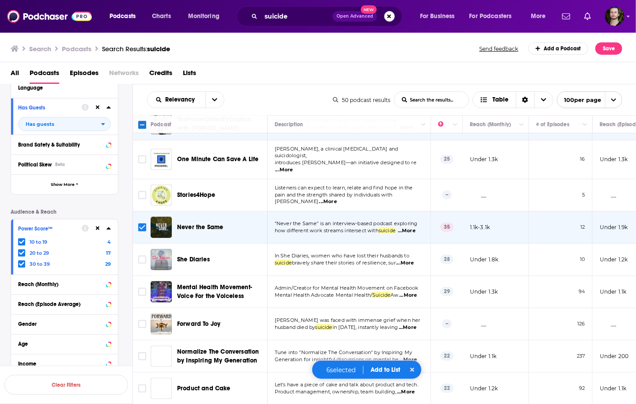
scroll to position [282, 0]
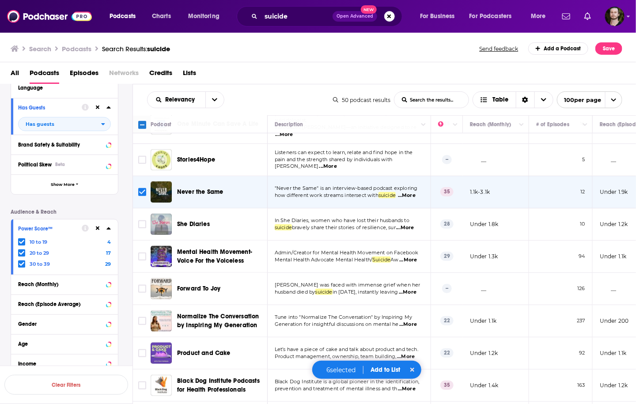
click at [414, 256] on span "...More" at bounding box center [408, 259] width 18 height 7
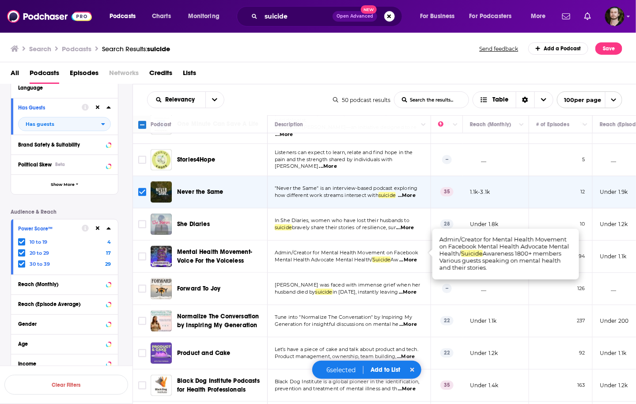
click at [414, 256] on span "...More" at bounding box center [408, 259] width 18 height 7
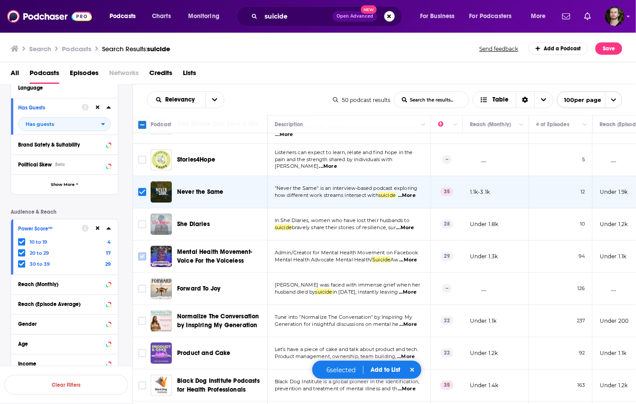
click at [143, 252] on input "Toggle select row" at bounding box center [142, 256] width 8 height 8
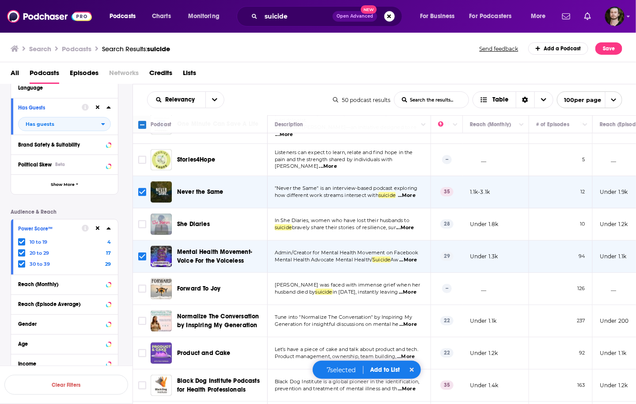
click at [413, 289] on span "...More" at bounding box center [408, 292] width 18 height 7
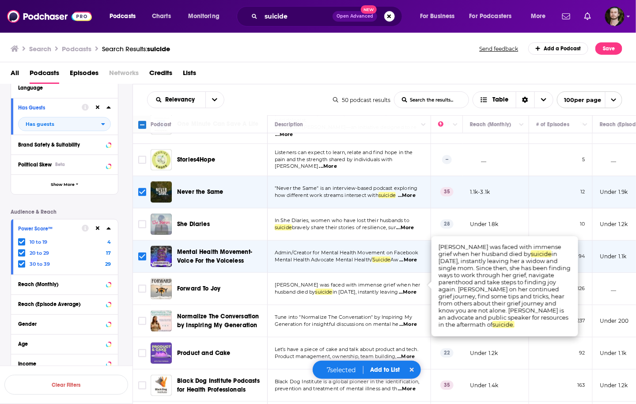
click at [413, 289] on span "...More" at bounding box center [408, 292] width 18 height 7
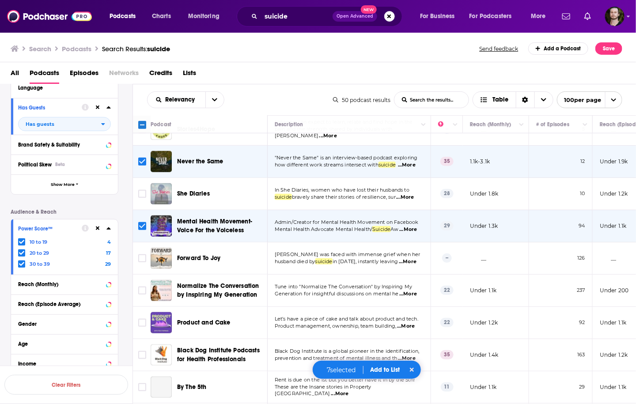
scroll to position [353, 0]
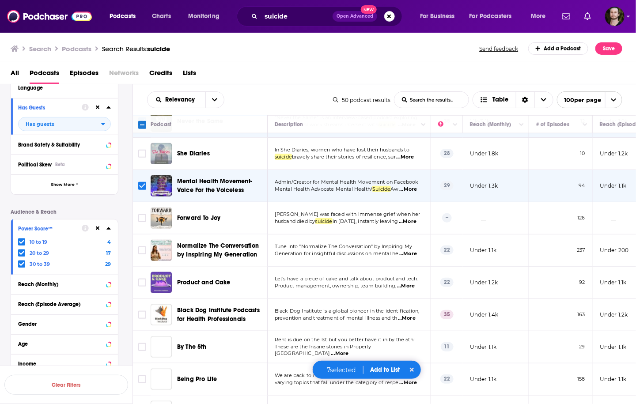
click at [415, 250] on span "...More" at bounding box center [408, 253] width 18 height 7
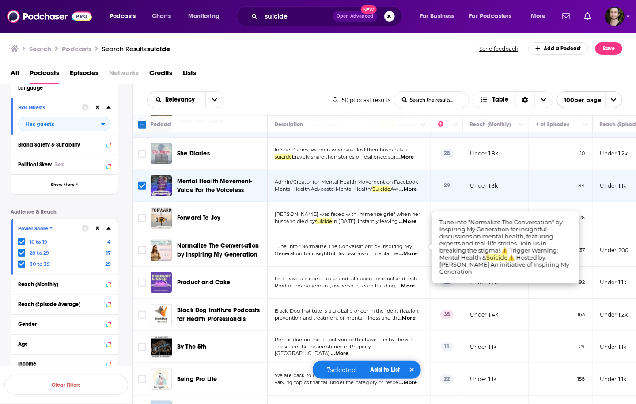
click at [415, 250] on span "...More" at bounding box center [408, 253] width 18 height 7
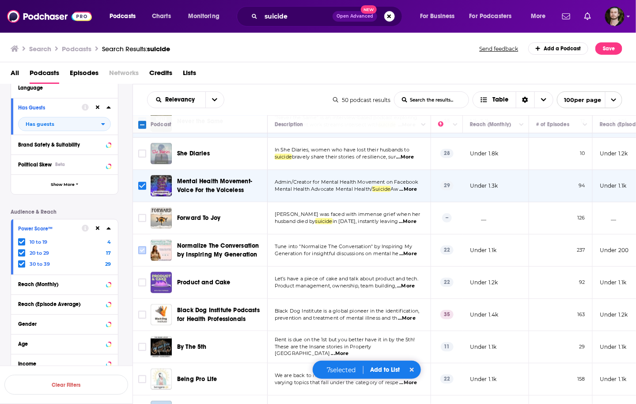
click at [144, 246] on input "Toggle select row" at bounding box center [142, 250] width 8 height 8
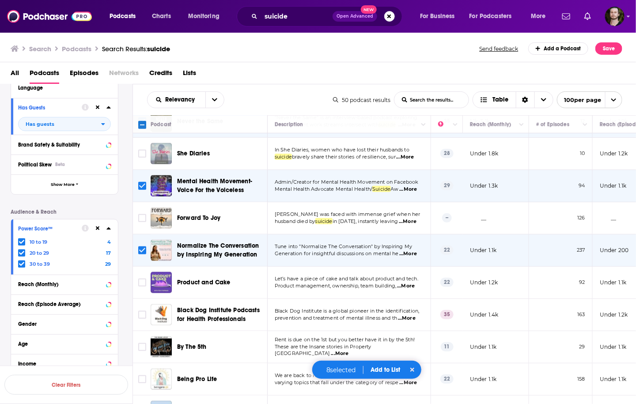
click at [414, 282] on span "...More" at bounding box center [406, 285] width 18 height 7
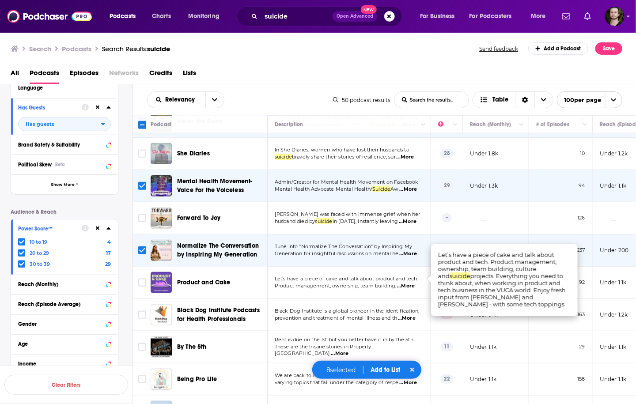
click at [414, 282] on span "...More" at bounding box center [406, 285] width 18 height 7
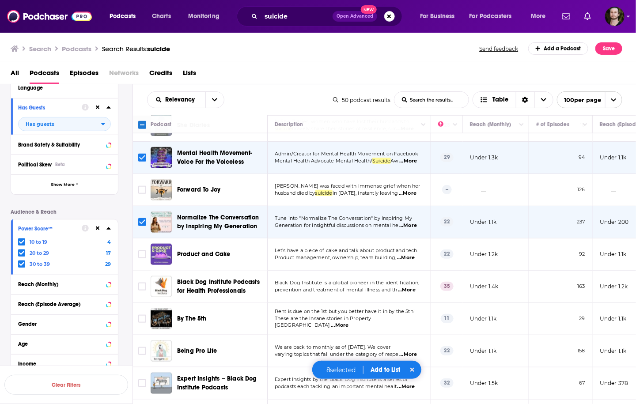
scroll to position [424, 0]
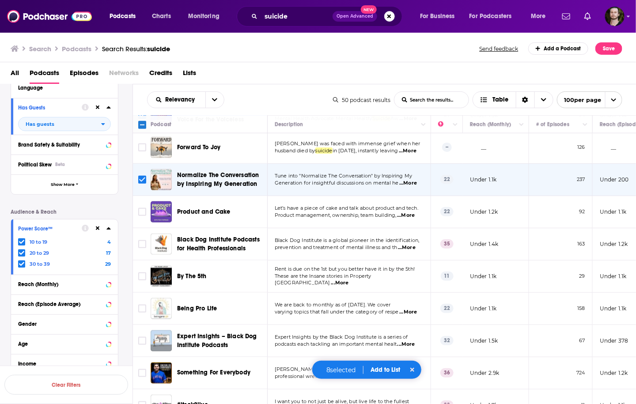
click at [415, 244] on span "...More" at bounding box center [407, 247] width 18 height 7
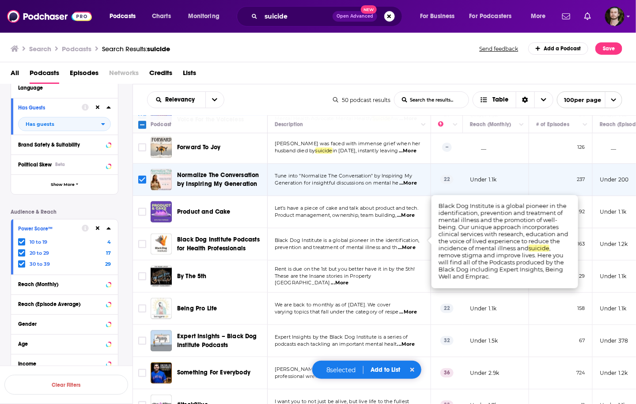
click at [415, 244] on span "...More" at bounding box center [407, 247] width 18 height 7
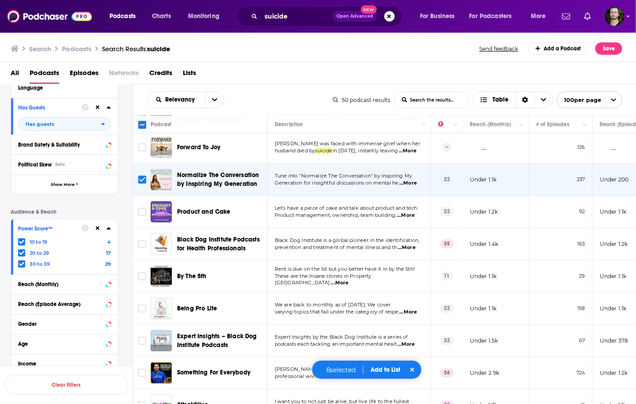
click at [348, 279] on span "...More" at bounding box center [340, 282] width 18 height 7
click at [416, 309] on span "...More" at bounding box center [408, 312] width 18 height 7
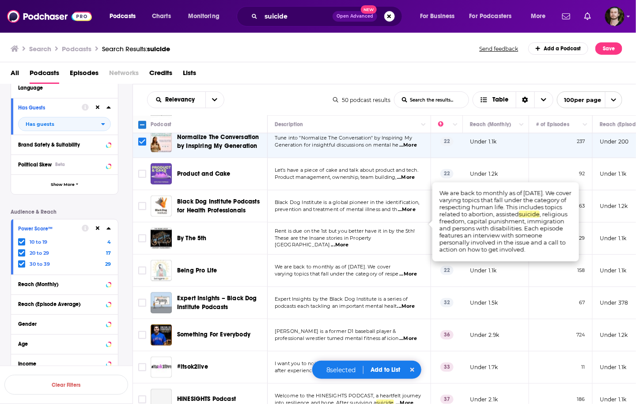
scroll to position [530, 0]
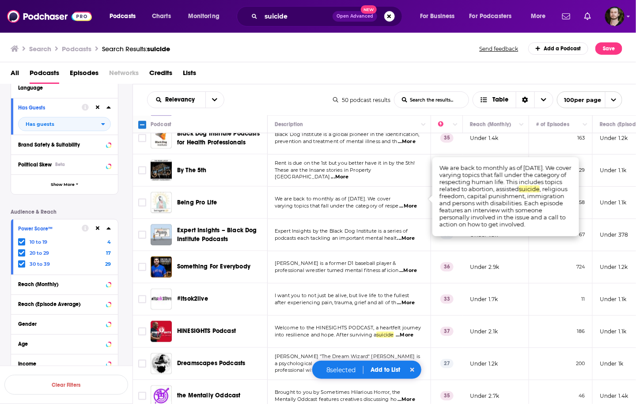
click at [413, 267] on span "...More" at bounding box center [408, 270] width 18 height 7
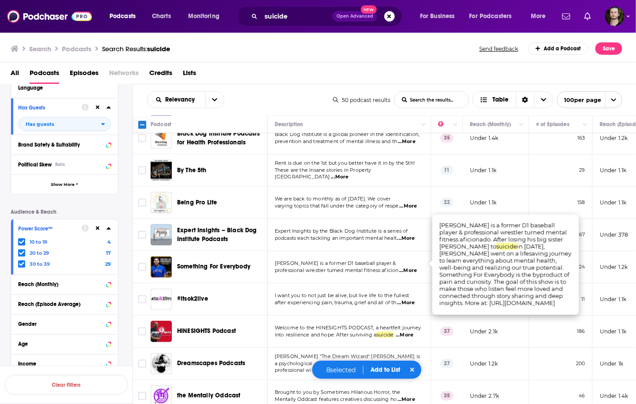
click at [413, 267] on span "...More" at bounding box center [408, 270] width 18 height 7
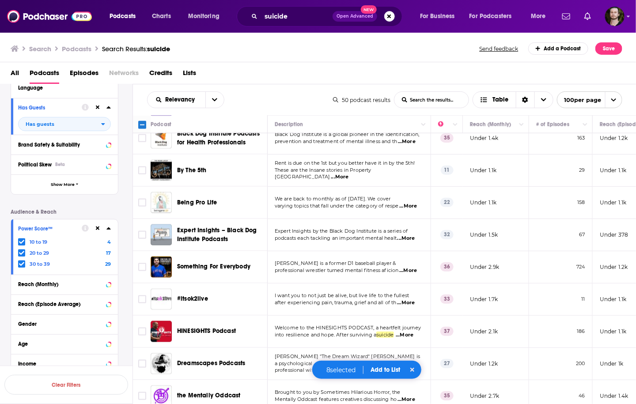
click at [408, 299] on span "...More" at bounding box center [406, 302] width 18 height 7
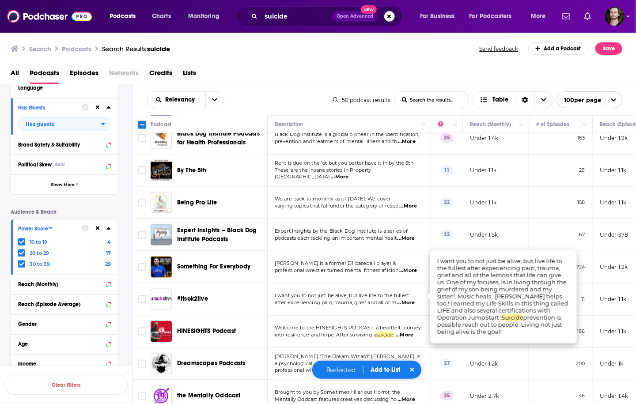
click at [408, 299] on span "...More" at bounding box center [406, 302] width 18 height 7
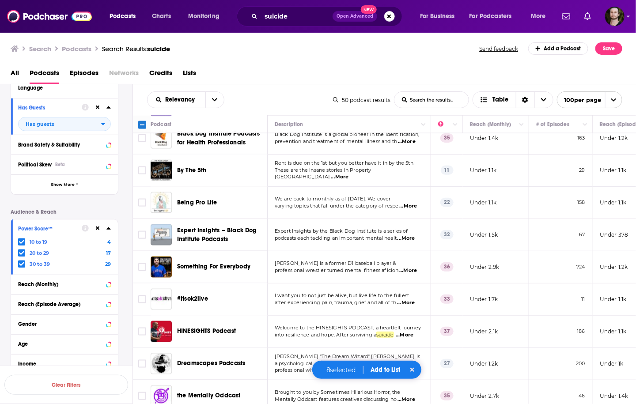
click at [414, 324] on p "Welcome to the HINESIGHTS PODCAST, a heartfelt journey" at bounding box center [349, 327] width 148 height 7
click at [413, 331] on span "...More" at bounding box center [404, 334] width 18 height 7
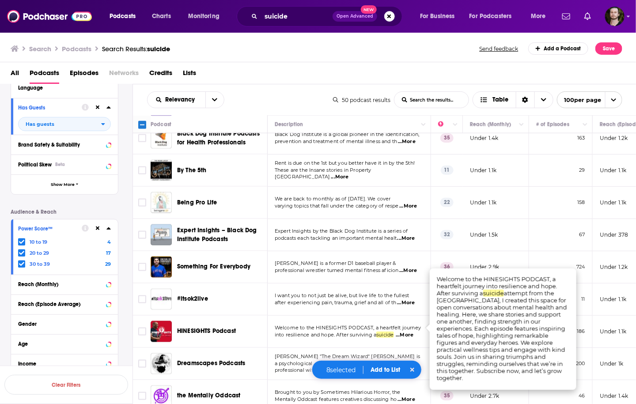
click at [412, 331] on span "...More" at bounding box center [404, 334] width 18 height 7
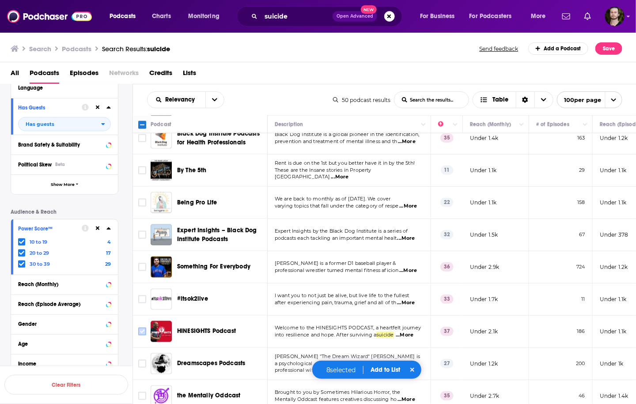
click at [144, 327] on input "Toggle select row" at bounding box center [142, 331] width 8 height 8
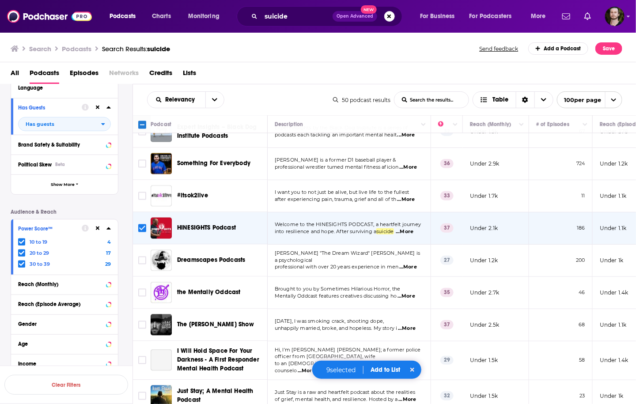
scroll to position [636, 0]
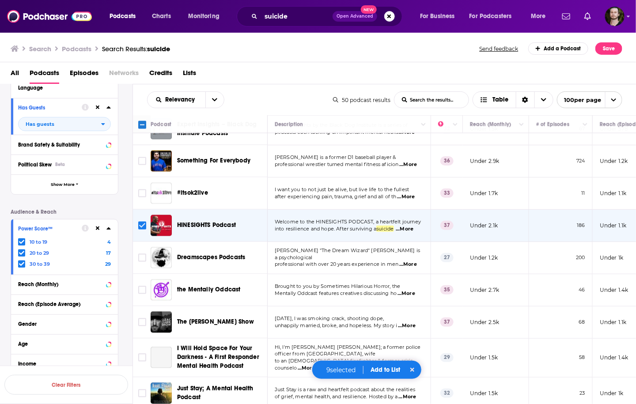
click at [414, 261] on span "...More" at bounding box center [408, 264] width 18 height 7
click at [410, 290] on span "...More" at bounding box center [406, 293] width 18 height 7
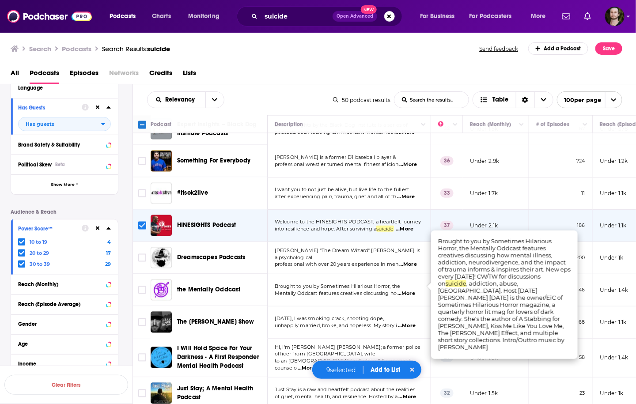
click at [410, 290] on span "...More" at bounding box center [406, 293] width 18 height 7
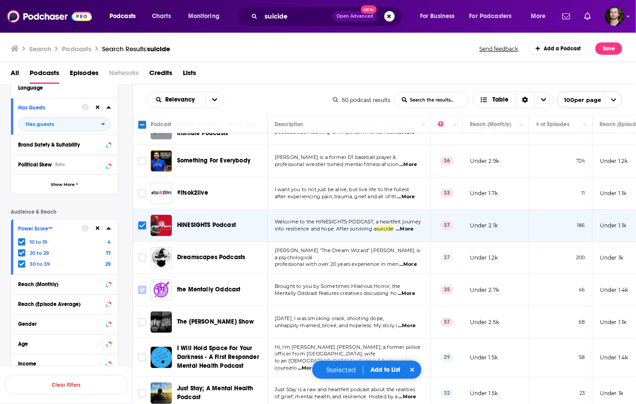
click at [145, 286] on input "Toggle select row" at bounding box center [142, 290] width 8 height 8
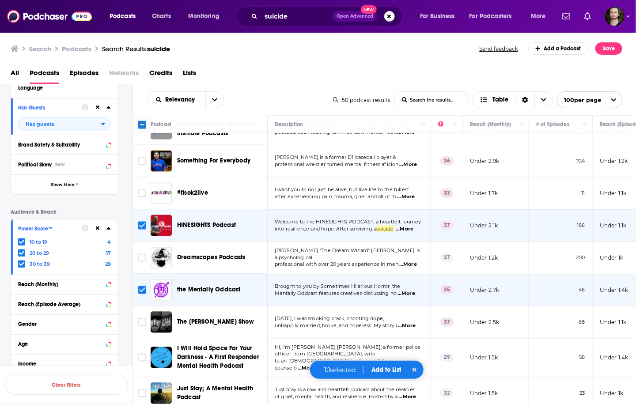
click at [386, 369] on button "Add to List" at bounding box center [387, 370] width 44 height 8
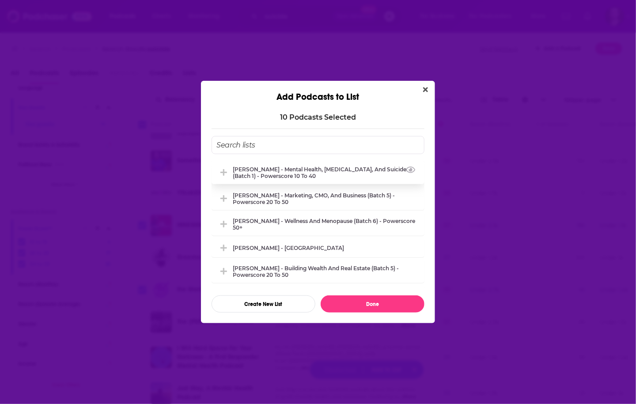
click at [324, 166] on div "[PERSON_NAME] - Mental health, [MEDICAL_DATA], and Suicide (Batch 1) - Powersco…" at bounding box center [326, 172] width 186 height 13
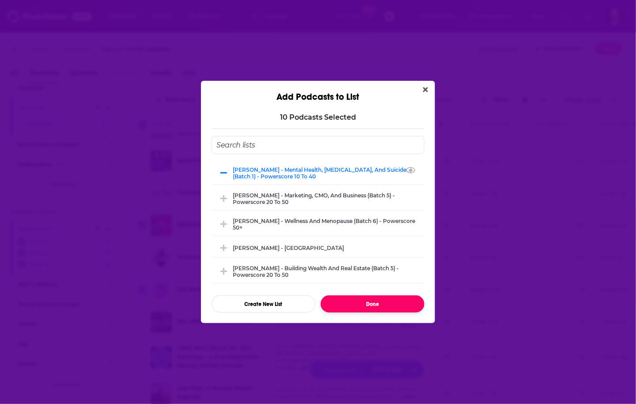
click at [380, 300] on button "Done" at bounding box center [372, 303] width 104 height 17
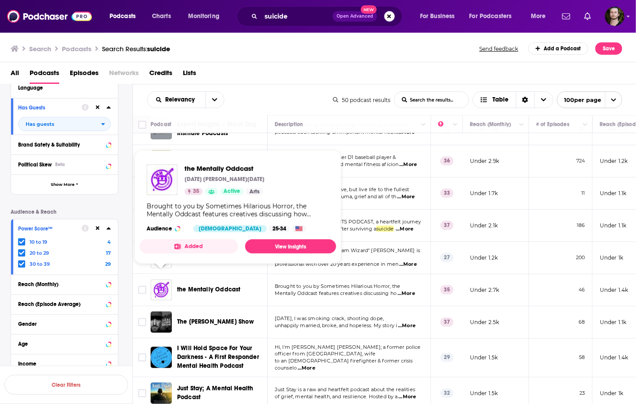
click at [190, 245] on button "Added" at bounding box center [188, 246] width 98 height 14
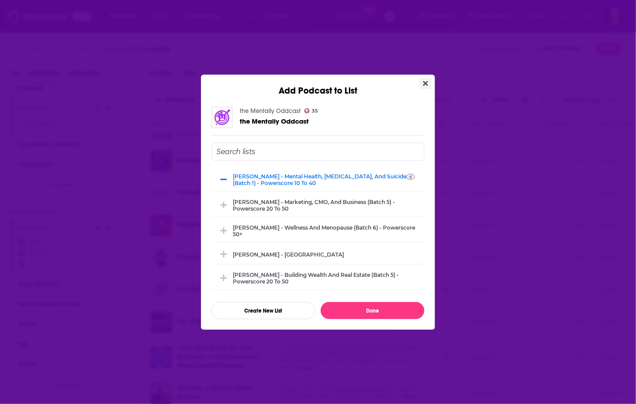
click at [425, 80] on icon "Close" at bounding box center [425, 83] width 5 height 7
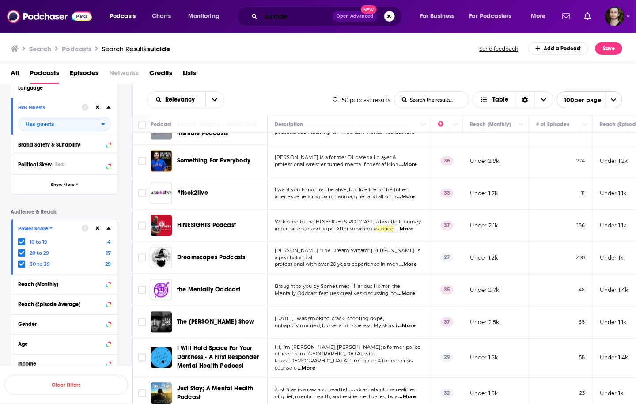
click at [305, 17] on input "suicide" at bounding box center [297, 16] width 72 height 14
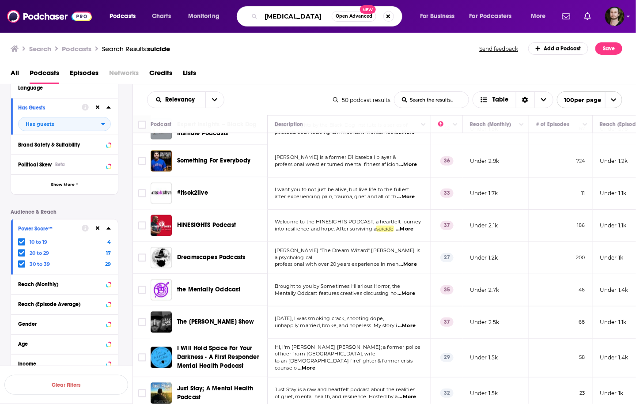
type input "[MEDICAL_DATA]"
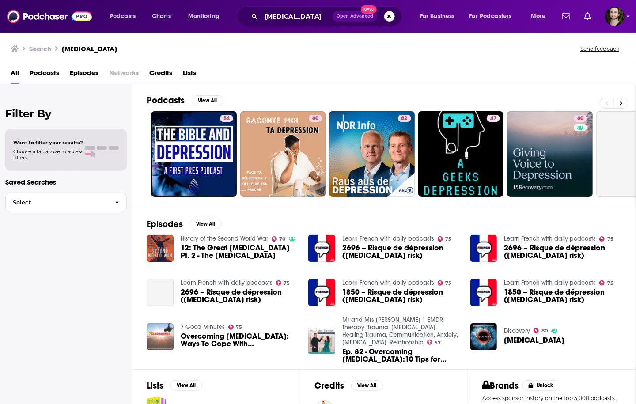
click at [52, 73] on span "Podcasts" at bounding box center [45, 75] width 30 height 18
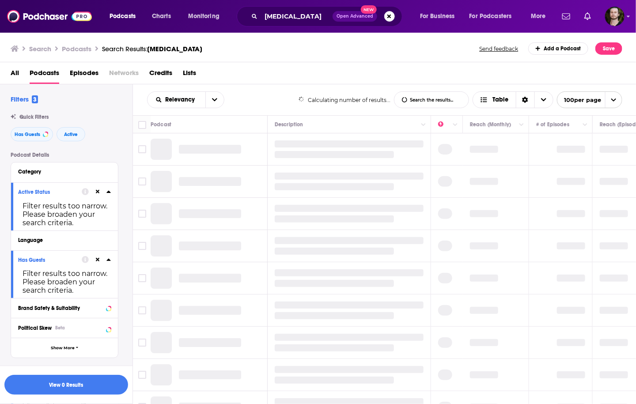
click at [98, 193] on icon at bounding box center [98, 192] width 4 height 4
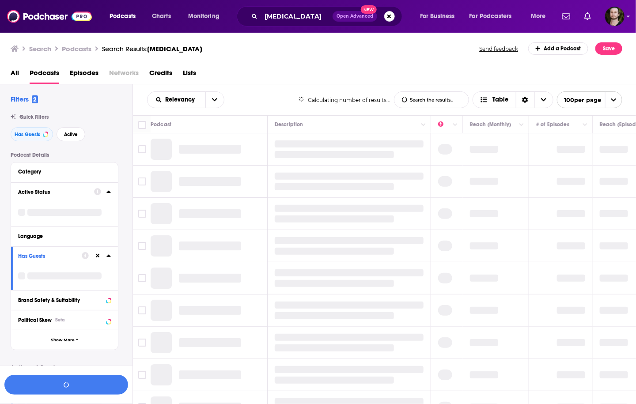
click at [97, 257] on icon at bounding box center [98, 256] width 4 height 6
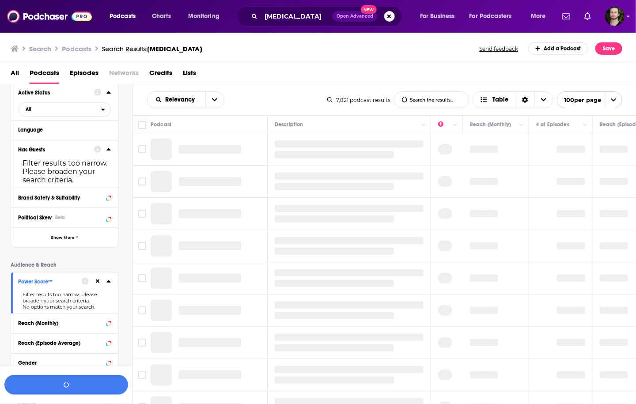
scroll to position [141, 0]
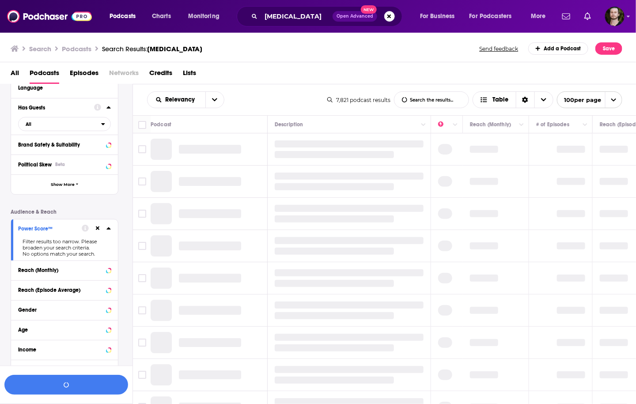
click at [96, 230] on icon at bounding box center [98, 229] width 4 height 6
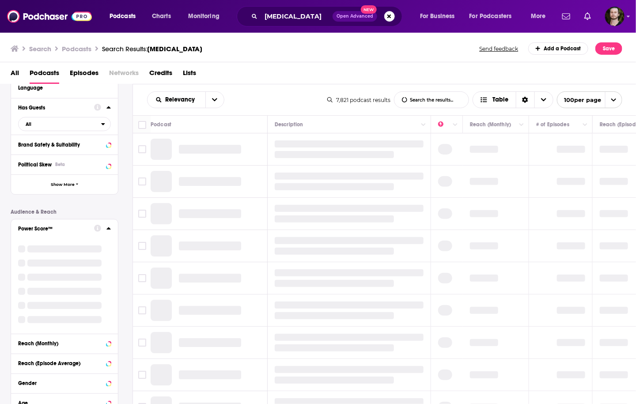
scroll to position [0, 0]
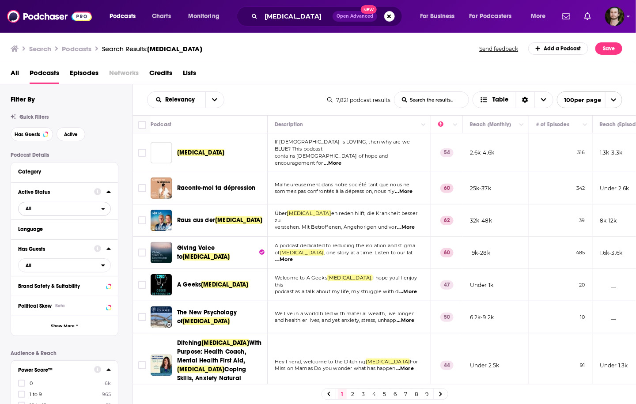
click at [102, 212] on icon "open menu" at bounding box center [103, 209] width 4 height 6
click at [294, 78] on div "All Podcasts Episodes Networks Credits Lists" at bounding box center [320, 75] width 618 height 18
click at [621, 14] on img "Logged in as OutlierAudio" at bounding box center [614, 16] width 19 height 19
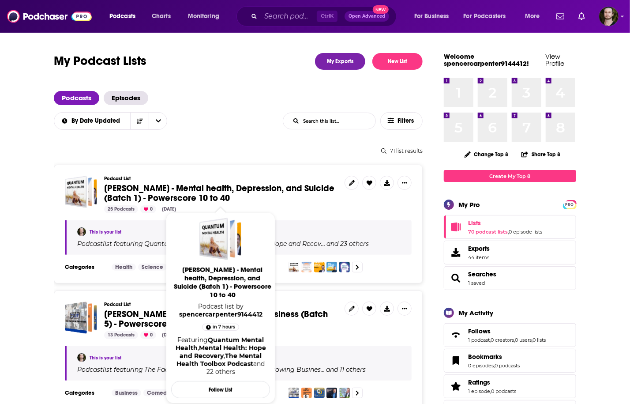
click at [137, 186] on span "[PERSON_NAME] - Mental health, [MEDICAL_DATA], and Suicide (Batch 1) - Powersco…" at bounding box center [219, 193] width 230 height 21
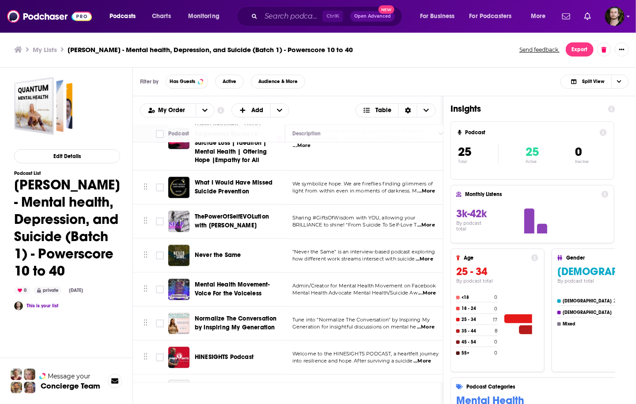
scroll to position [634, 0]
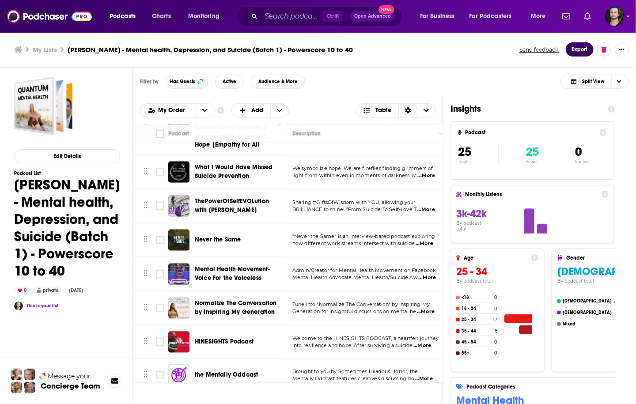
click at [580, 51] on button "Export" at bounding box center [579, 49] width 28 height 14
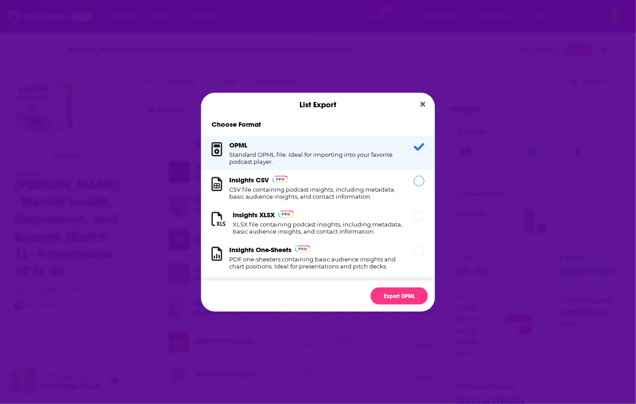
click at [336, 197] on h1 "CSV file containing podcast insights, including metadata, basic audience insigh…" at bounding box center [316, 193] width 174 height 14
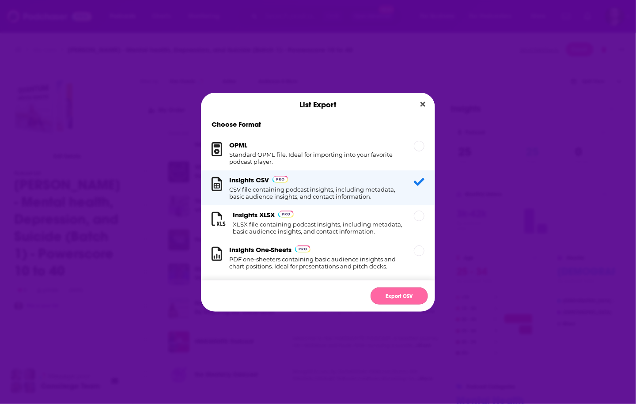
click at [403, 294] on button "Export CSV" at bounding box center [398, 295] width 57 height 17
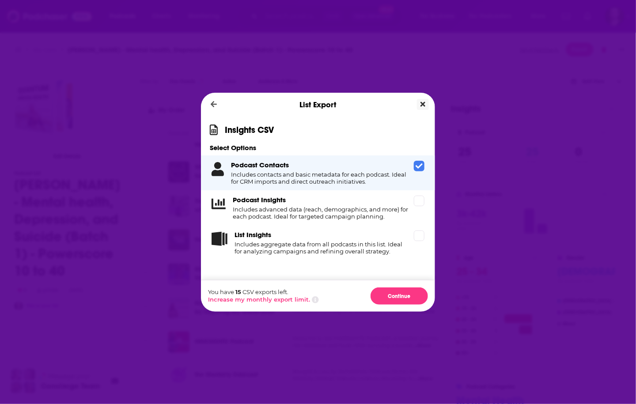
click at [426, 108] on button "Close" at bounding box center [423, 104] width 12 height 11
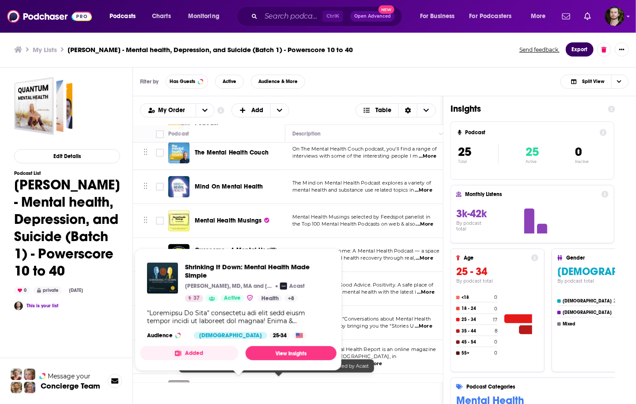
scroll to position [0, 0]
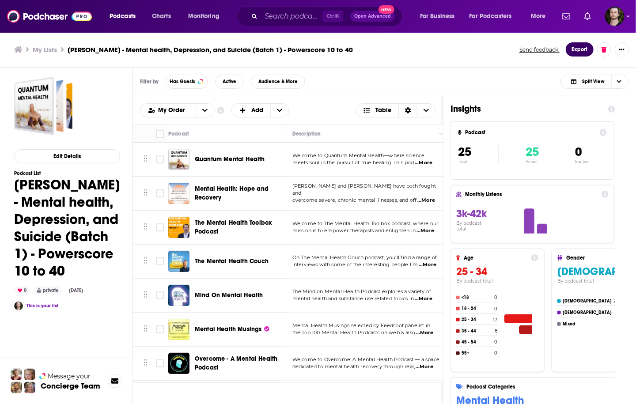
click at [576, 50] on button "Export" at bounding box center [579, 49] width 28 height 14
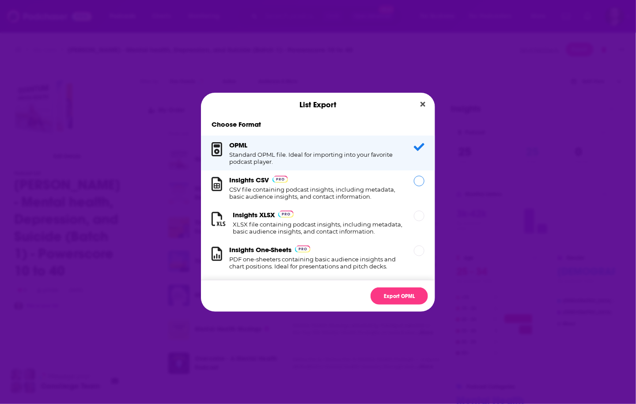
click at [384, 190] on h1 "CSV file containing podcast insights, including metadata, basic audience insigh…" at bounding box center [316, 193] width 174 height 14
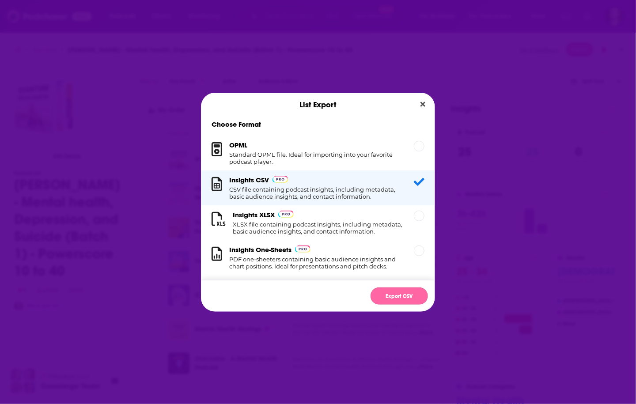
click at [397, 292] on button "Export CSV" at bounding box center [398, 295] width 57 height 17
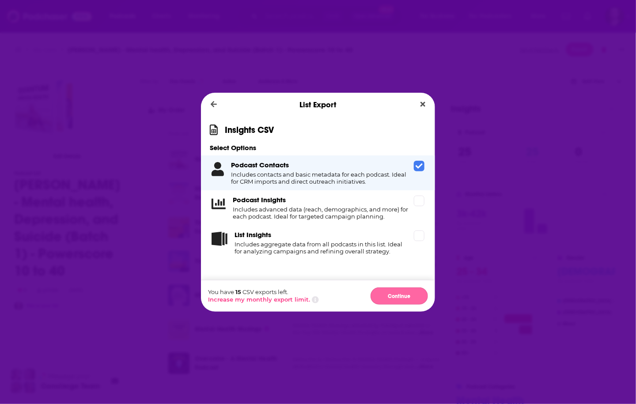
click at [396, 294] on button "Continue" at bounding box center [398, 295] width 57 height 17
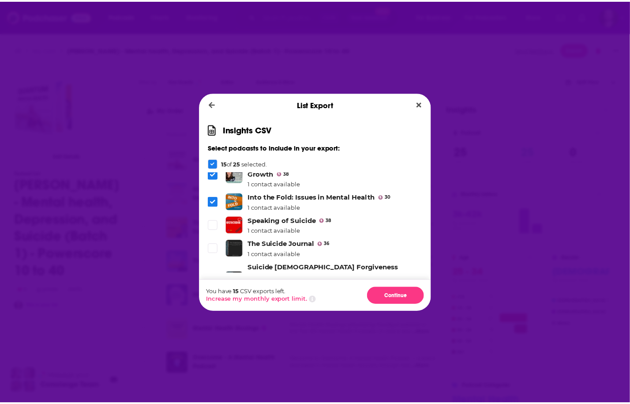
scroll to position [275, 0]
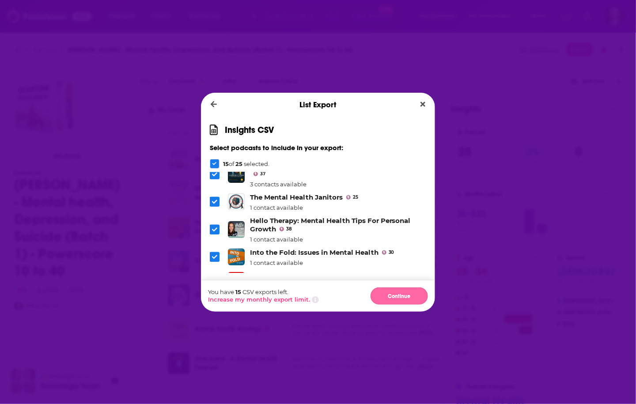
click at [404, 297] on button "Continue" at bounding box center [398, 295] width 57 height 17
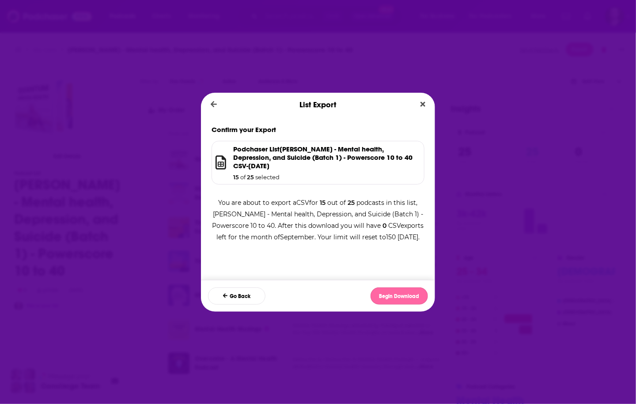
click at [405, 299] on button "Begin Download" at bounding box center [398, 295] width 57 height 17
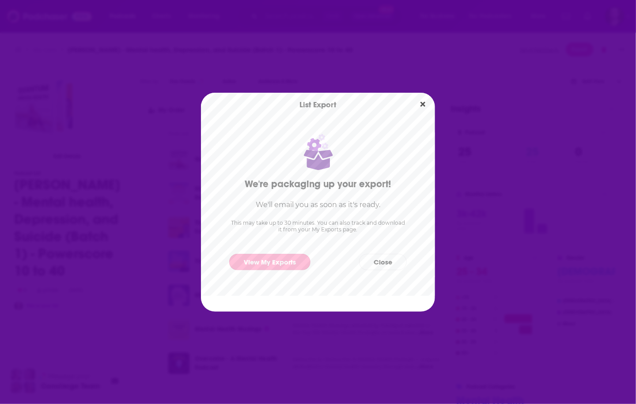
click at [277, 265] on link "View My Exports" at bounding box center [269, 262] width 81 height 16
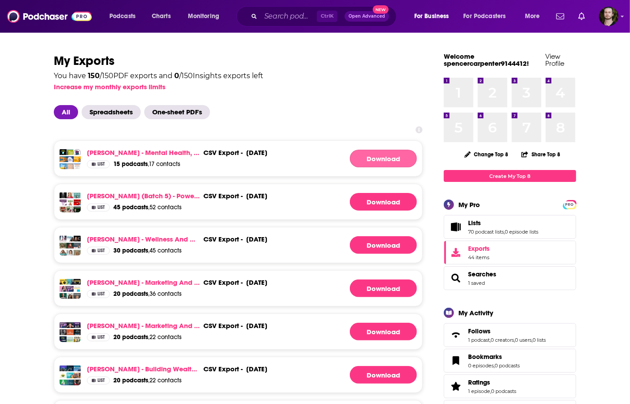
click at [391, 155] on link "Download" at bounding box center [383, 159] width 67 height 18
